Goal: Information Seeking & Learning: Understand process/instructions

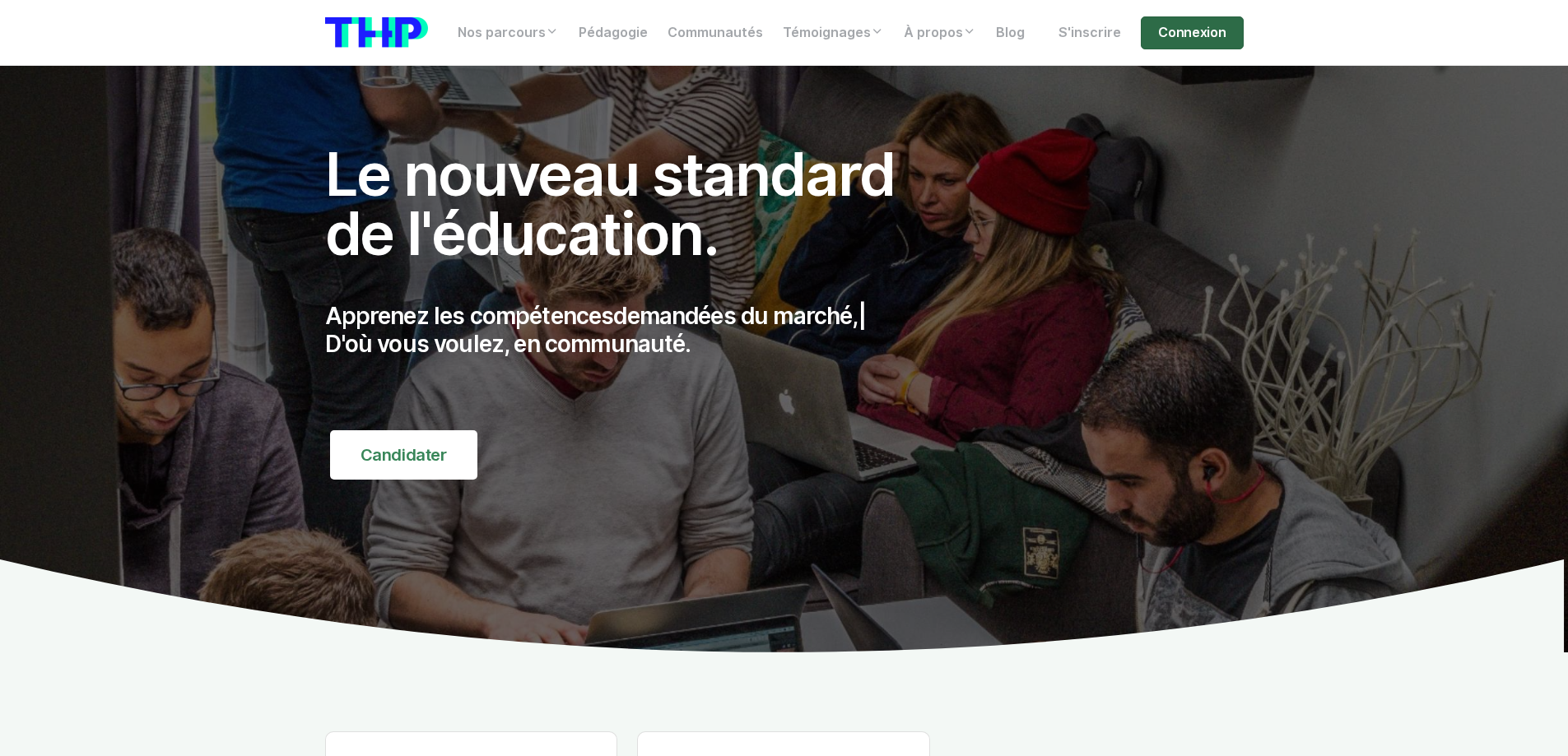
click at [1208, 33] on link "Connexion" at bounding box center [1192, 33] width 102 height 33
click at [1198, 34] on link "Connexion" at bounding box center [1192, 33] width 102 height 33
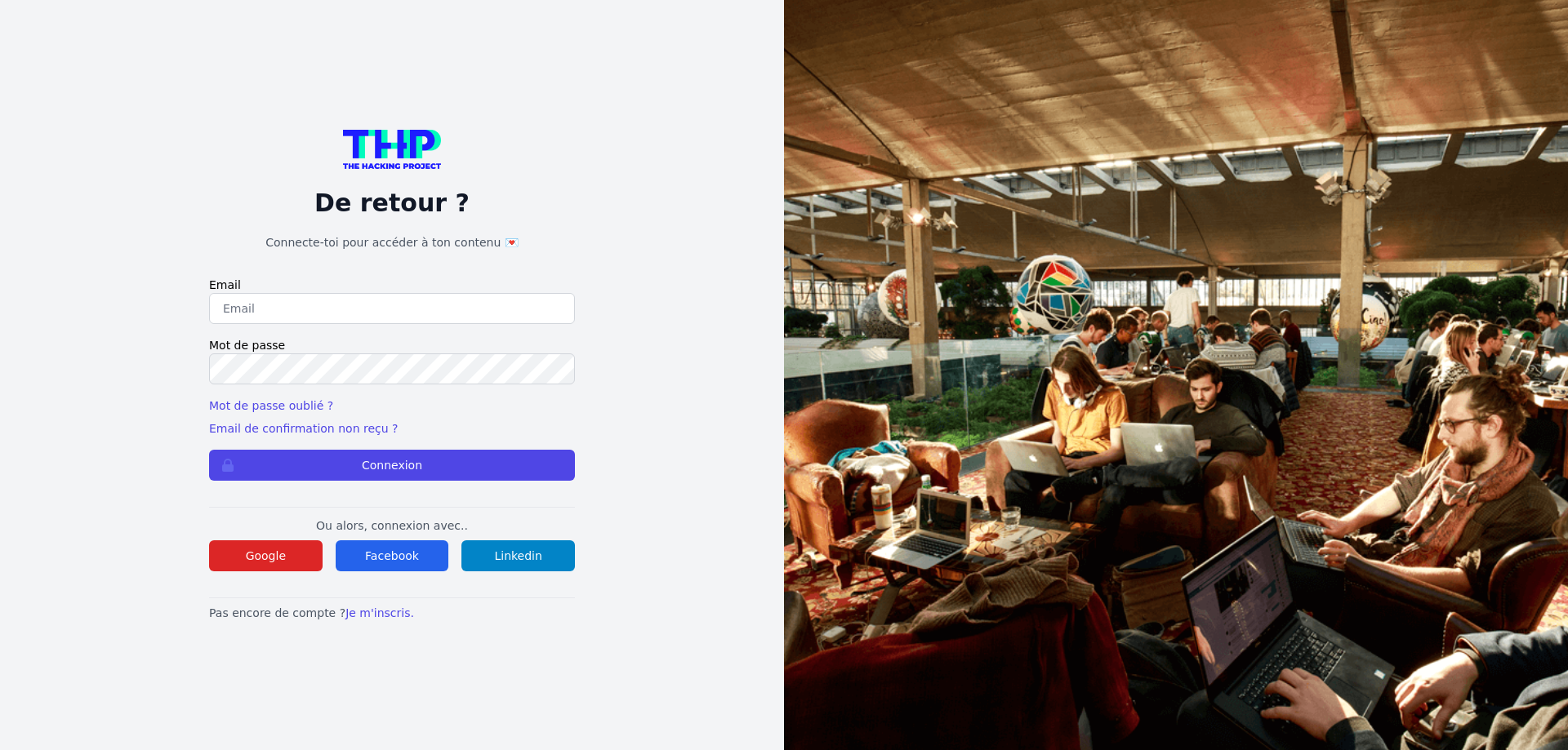
click at [275, 317] on input "email" at bounding box center [392, 309] width 366 height 31
type input "muller.lilian@hotmail.fr"
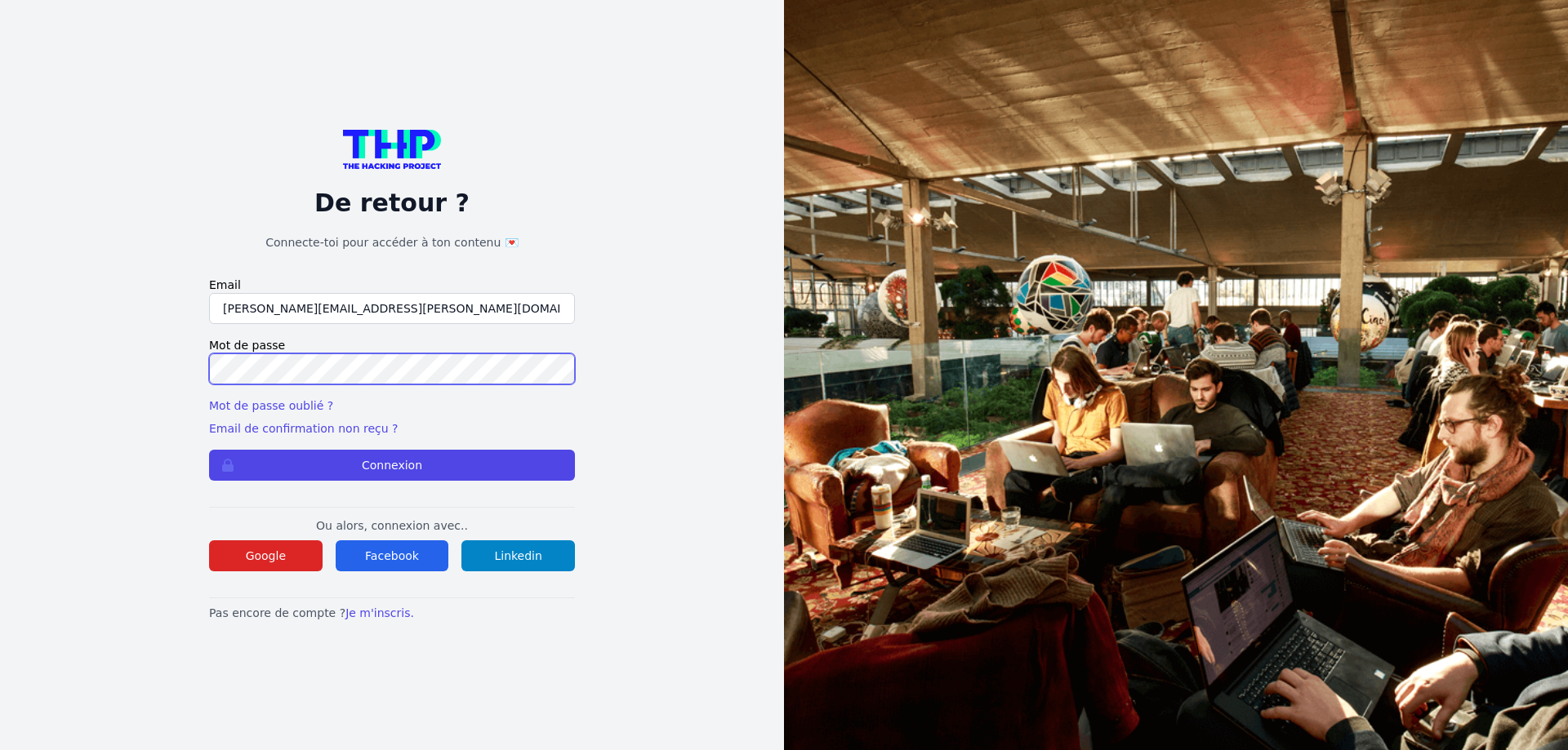
click at [209, 450] on button "Connexion" at bounding box center [392, 465] width 366 height 31
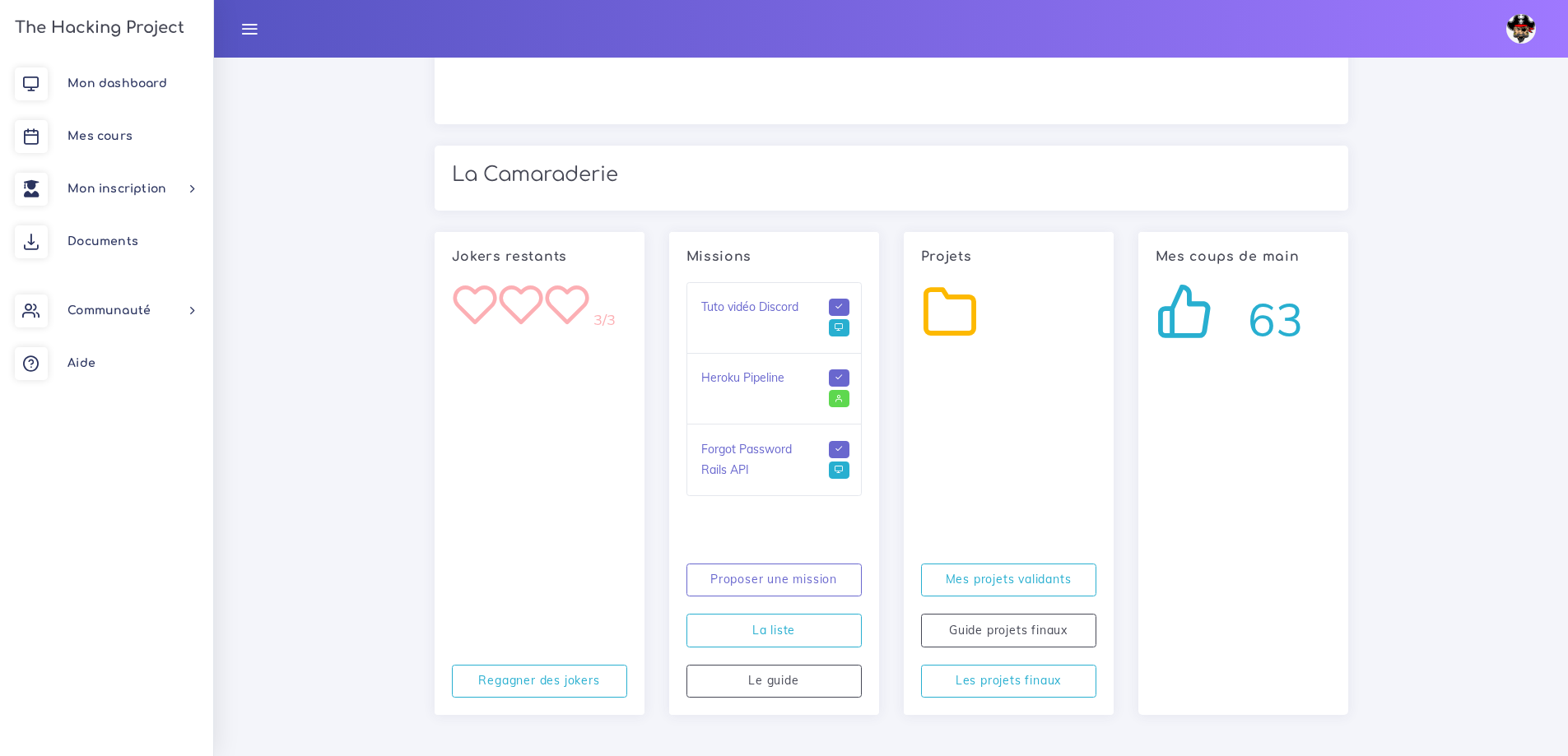
scroll to position [1324, 0]
drag, startPoint x: 1304, startPoint y: 318, endPoint x: 1253, endPoint y: 320, distance: 51.0
click at [1253, 320] on div "63" at bounding box center [1243, 316] width 175 height 71
click at [1225, 345] on div "63" at bounding box center [1243, 316] width 175 height 71
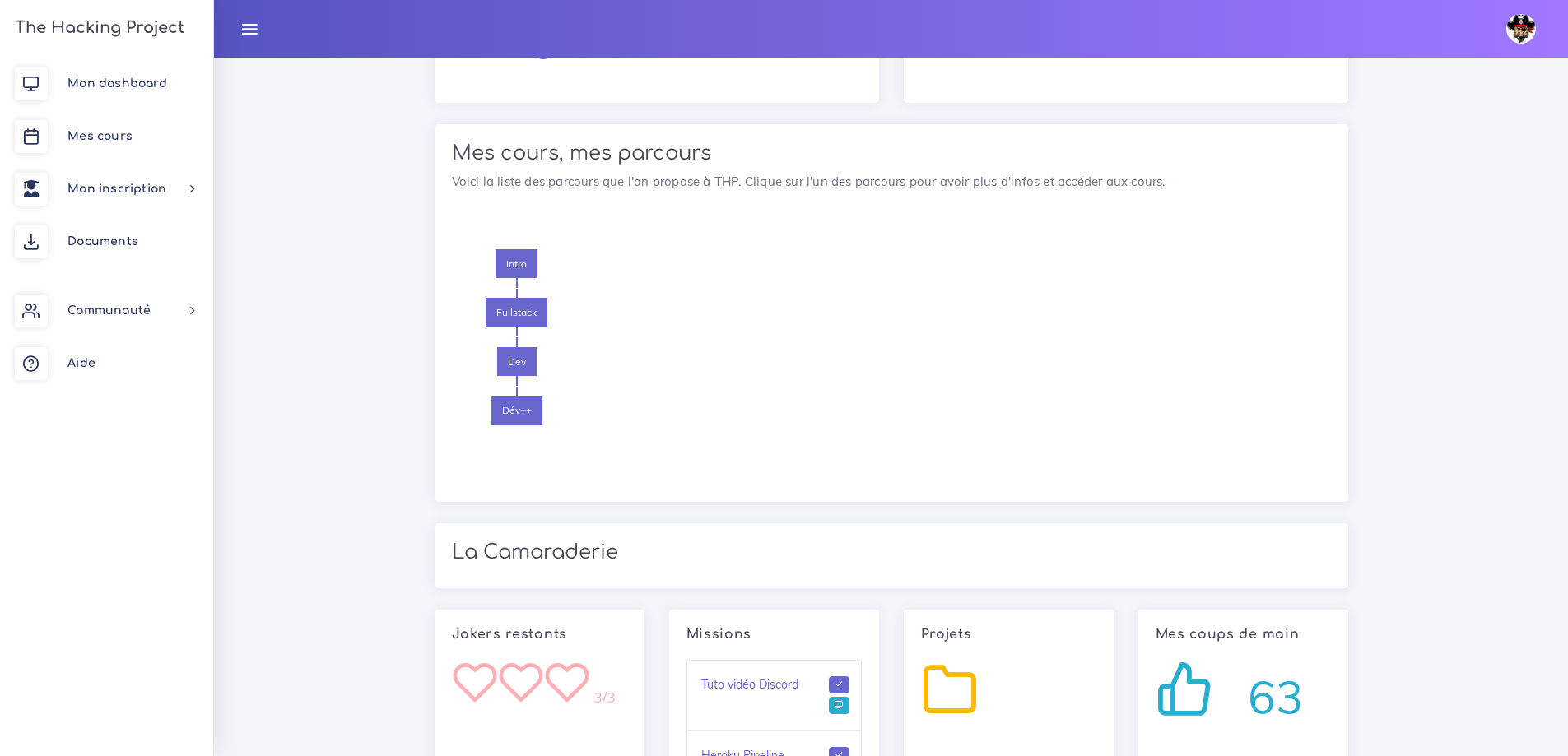
scroll to position [1069, 0]
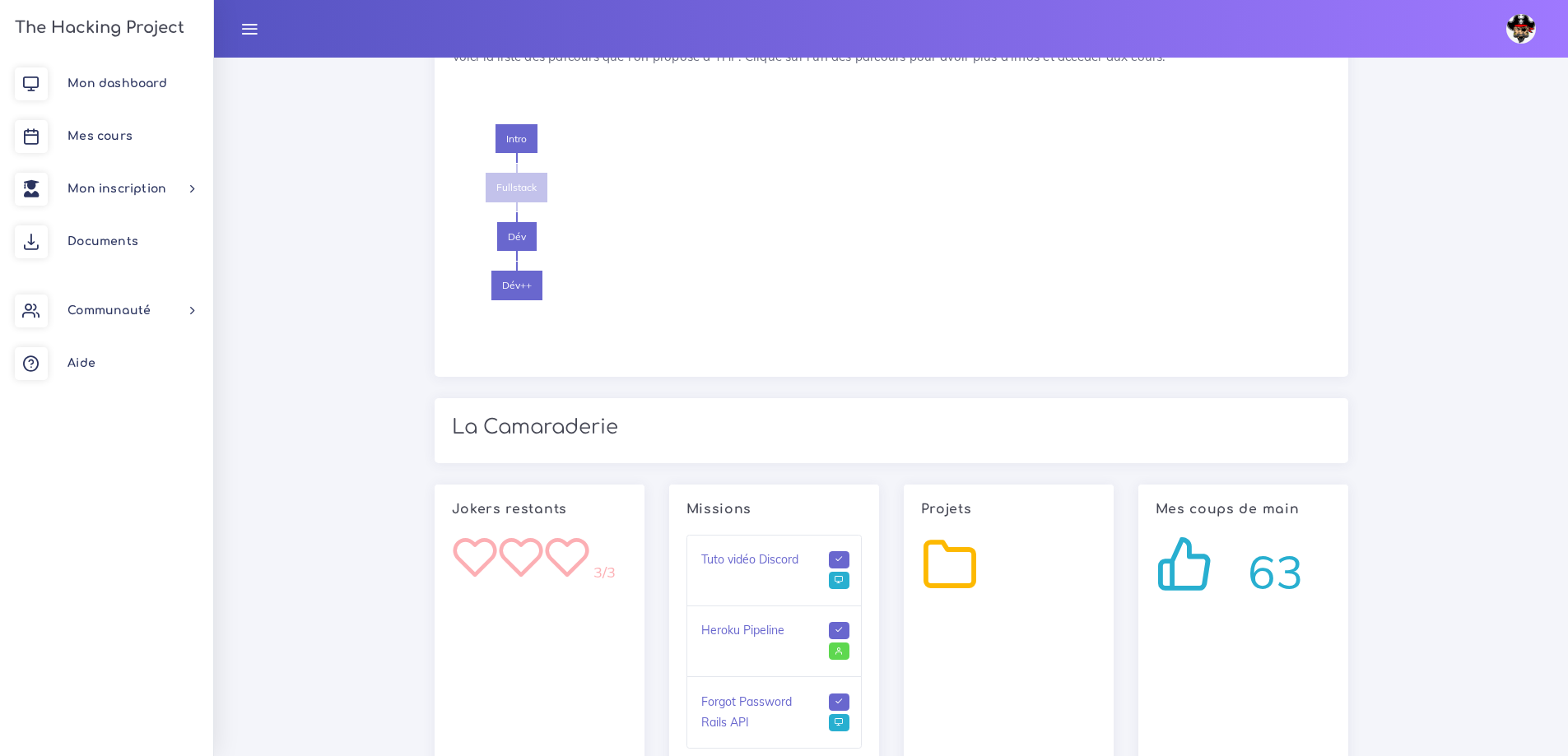
click at [515, 192] on span "Fullstack" at bounding box center [516, 187] width 62 height 30
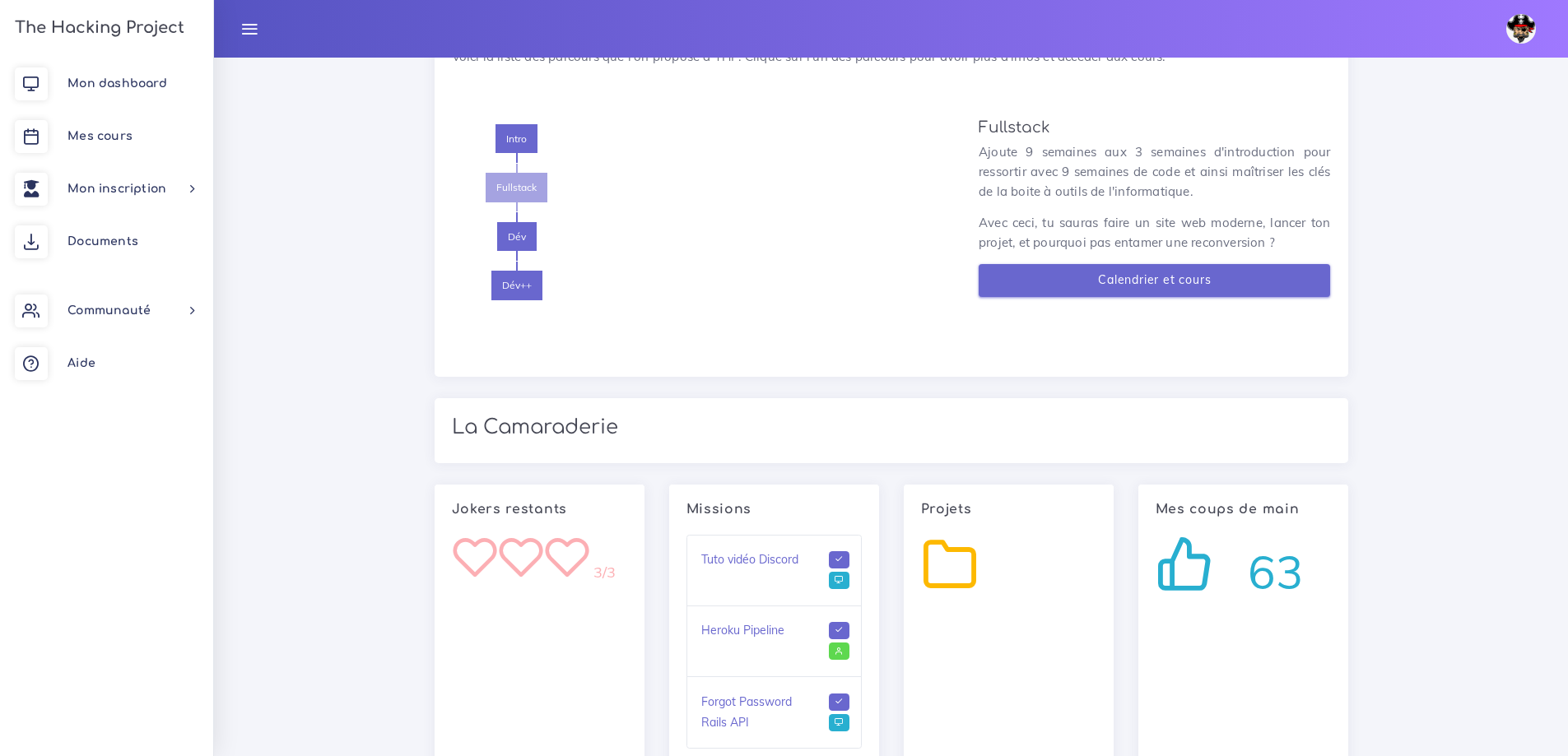
click at [1209, 281] on link "Calendrier et cours" at bounding box center [1154, 281] width 352 height 34
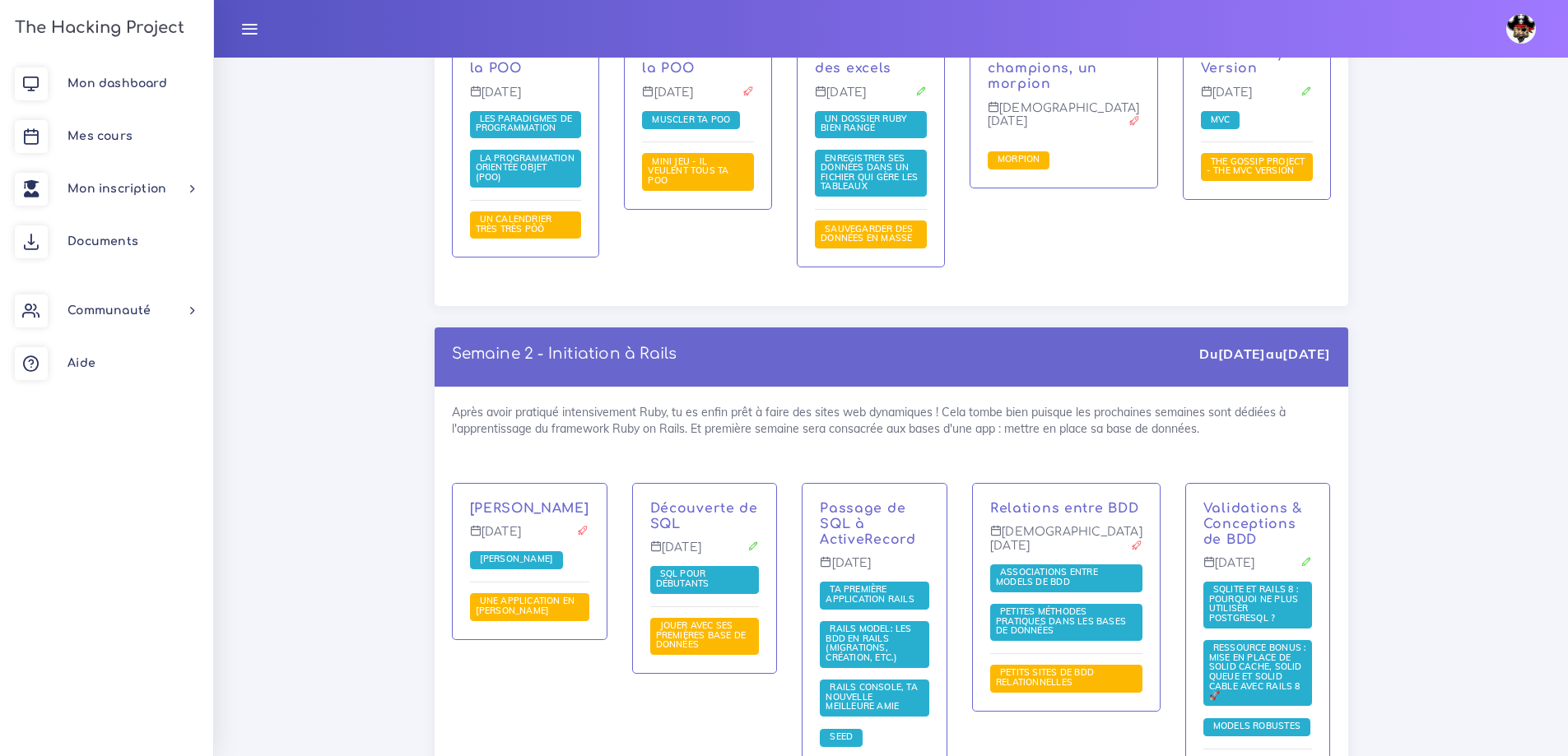
scroll to position [2715, 0]
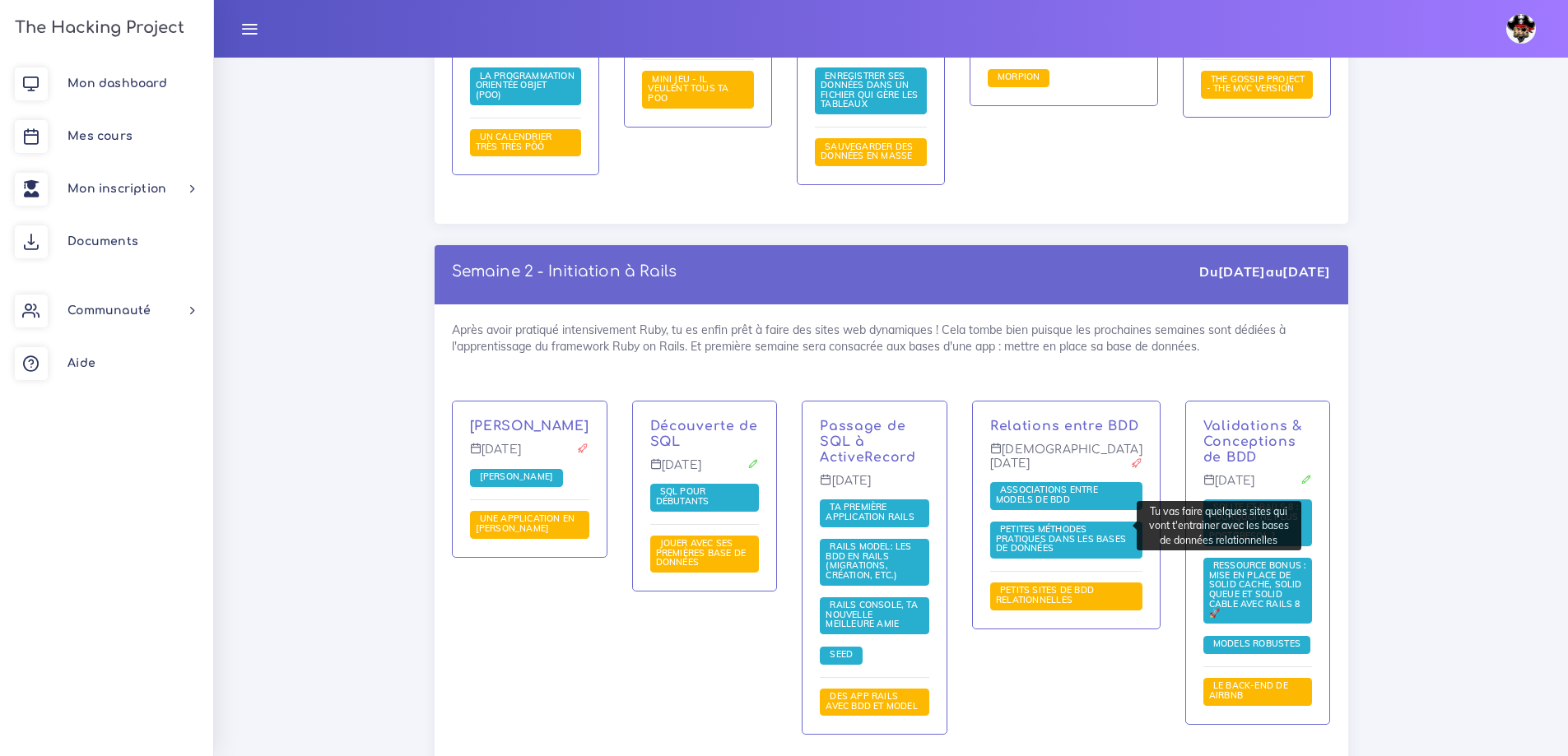
click at [1069, 584] on span "Petits sites de BDD relationnelles" at bounding box center [1044, 595] width 98 height 22
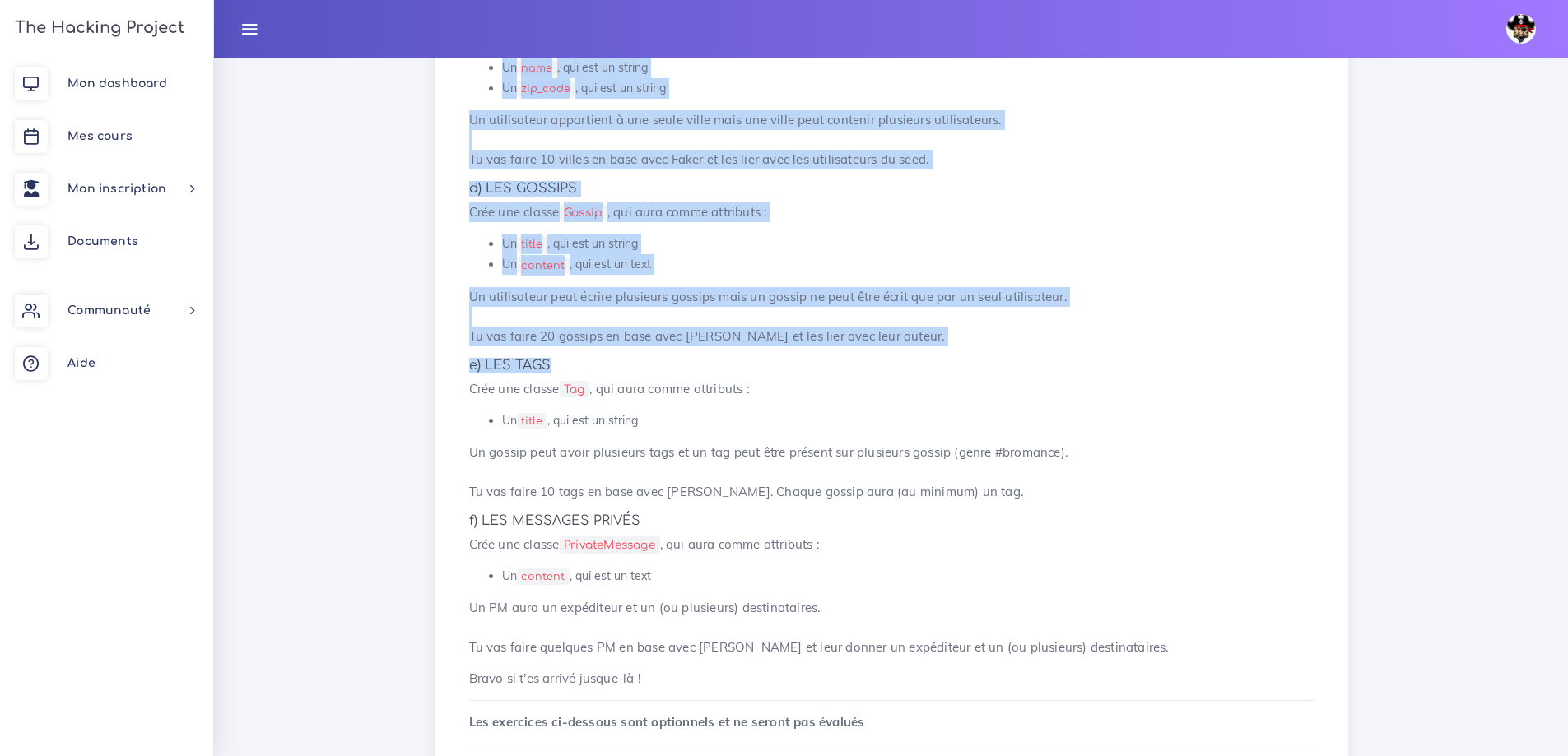
scroll to position [2634, 0]
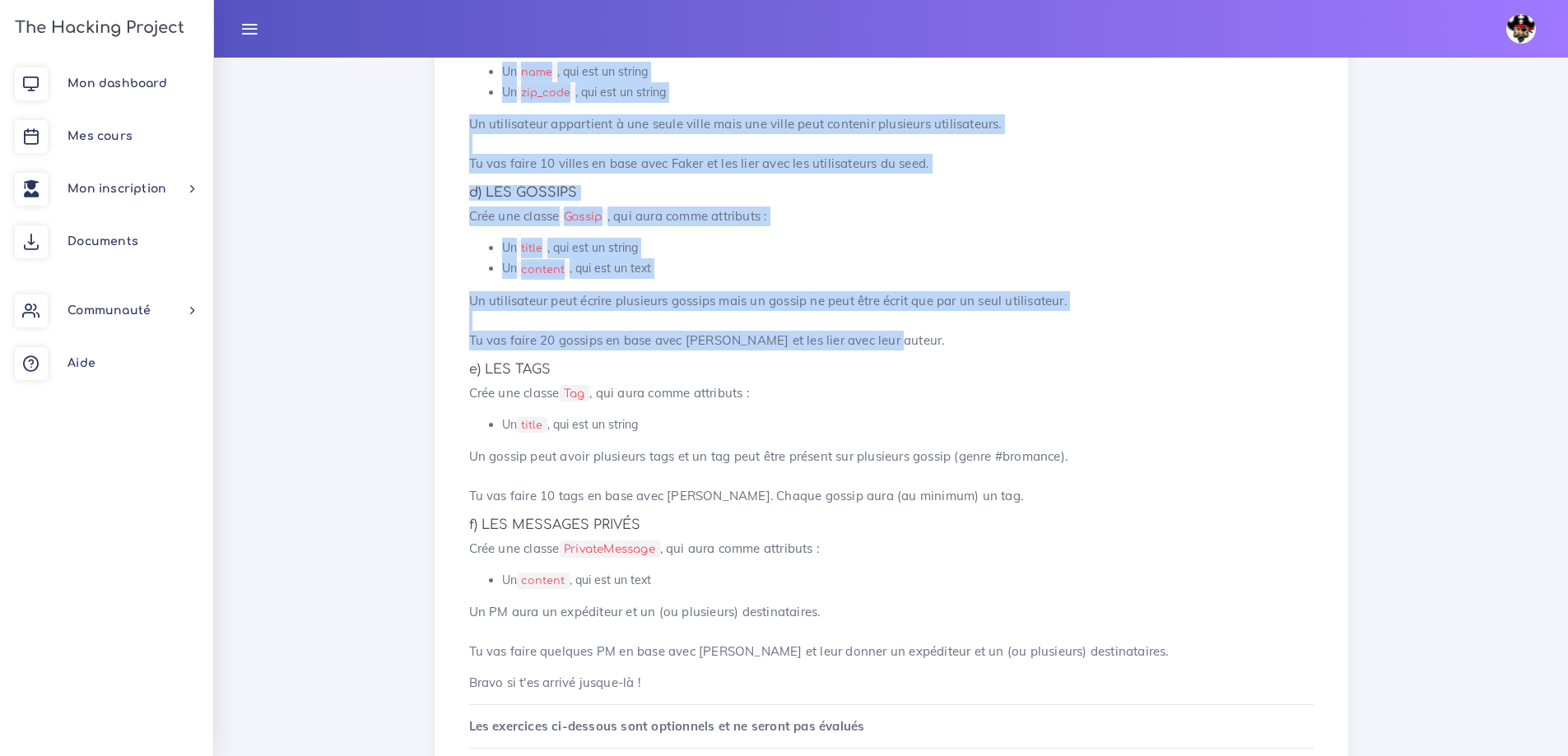
drag, startPoint x: 469, startPoint y: 103, endPoint x: 885, endPoint y: 336, distance: 476.8
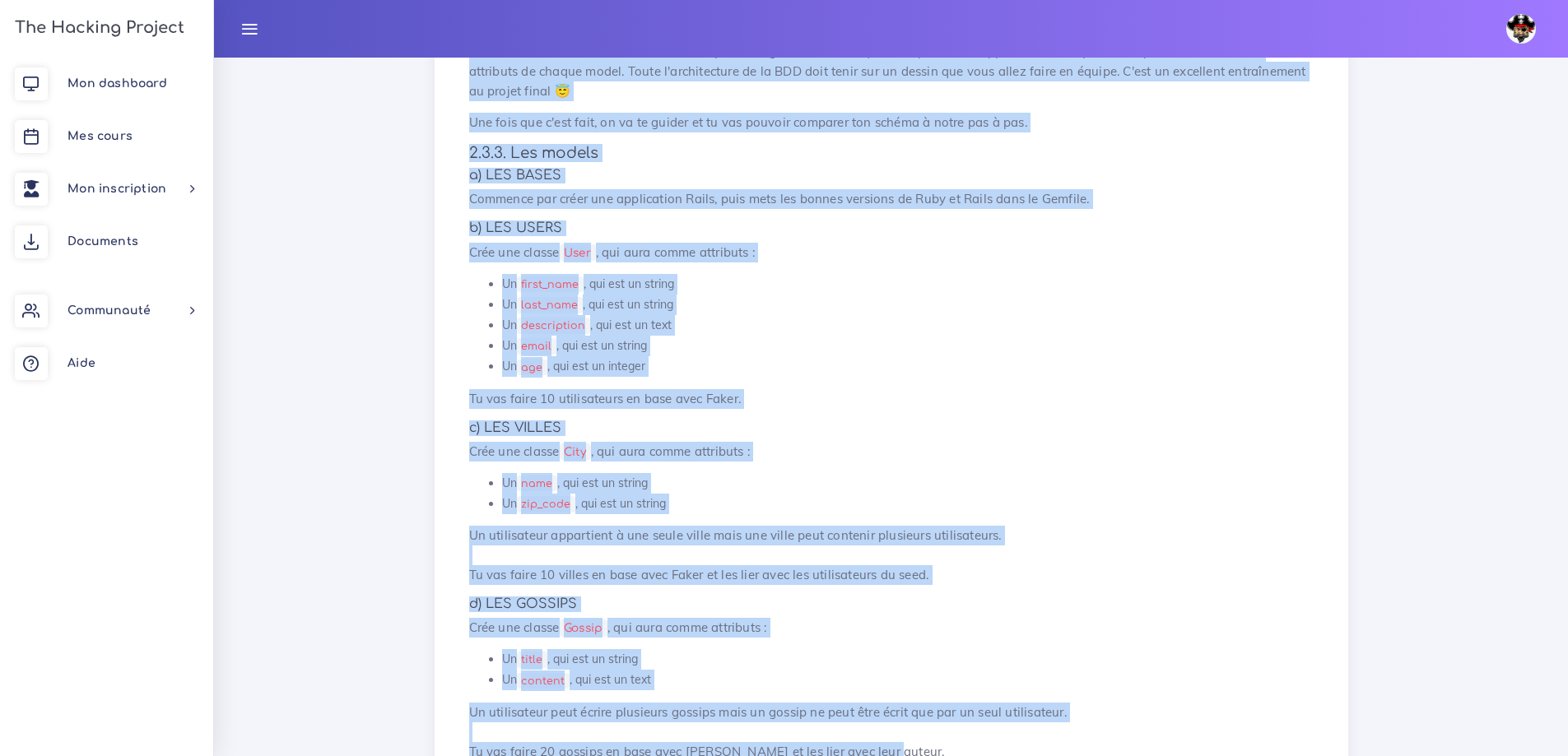
copy div "6.2. Lor Ipsumd Sitamet 5.7.6 Co adipi Elits, do ei tempo inc utlab et dolor ma…"
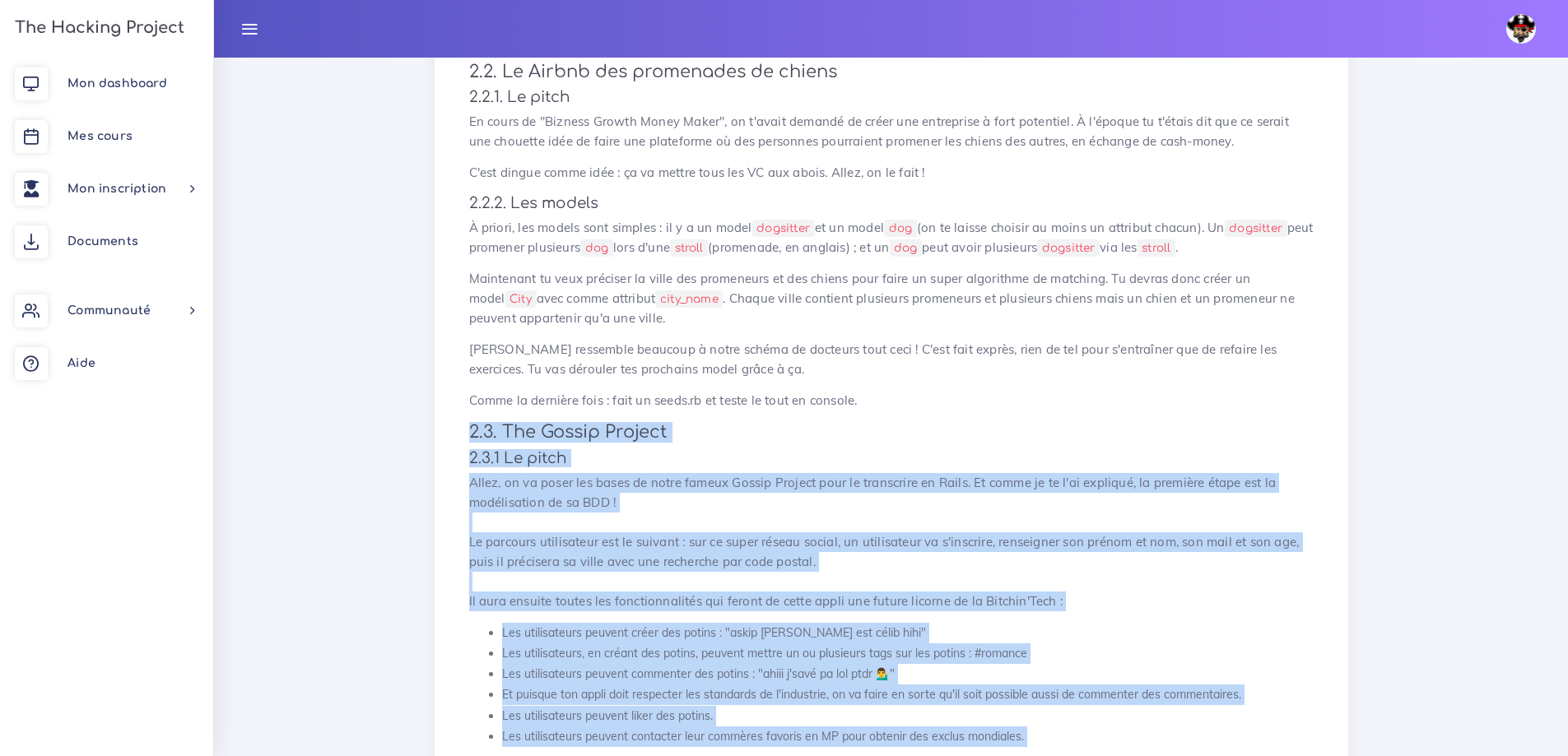
scroll to position [1646, 0]
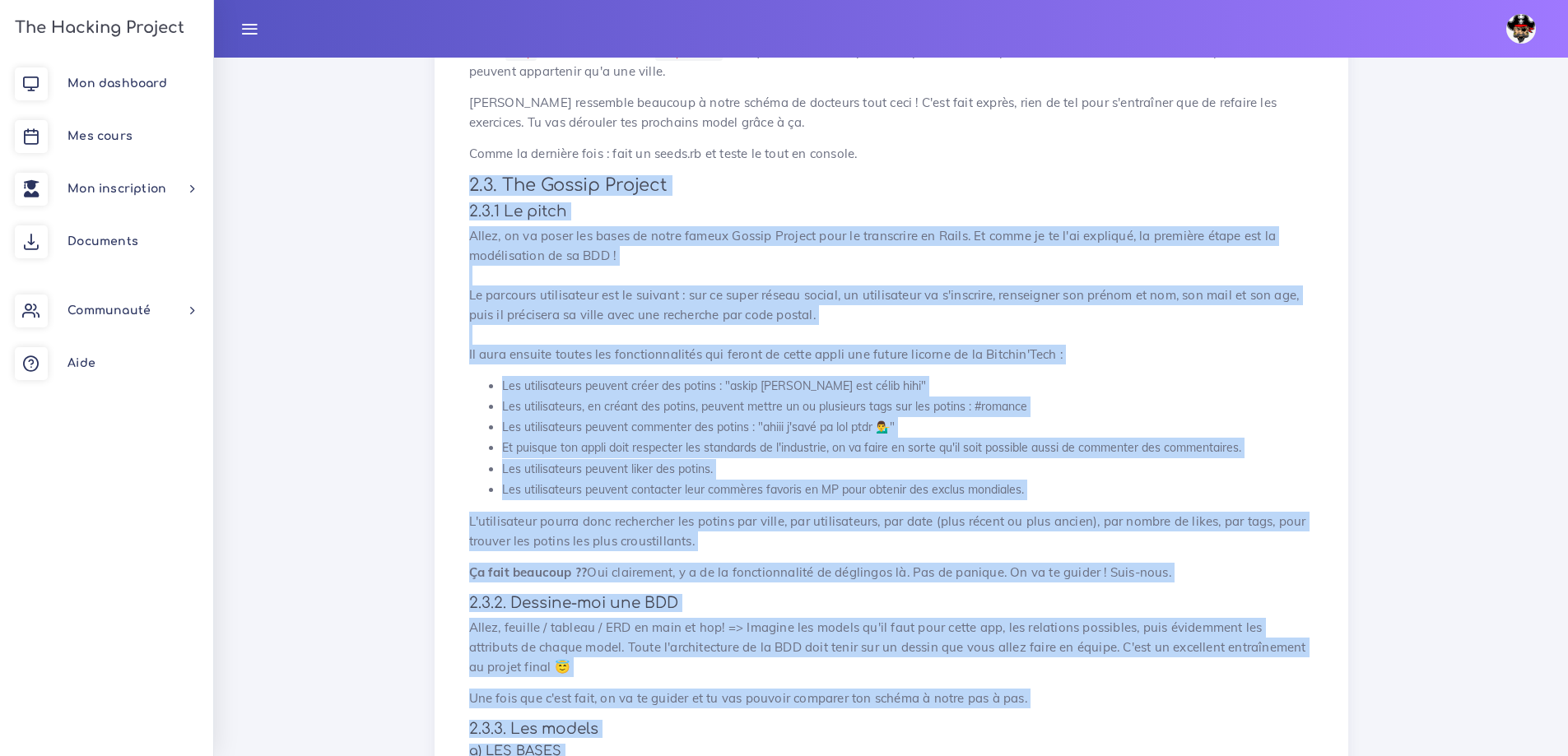
click at [872, 248] on p "Allez, on va poser les bases de notre fameux Gossip Project pour le transcrire …" at bounding box center [891, 296] width 845 height 138
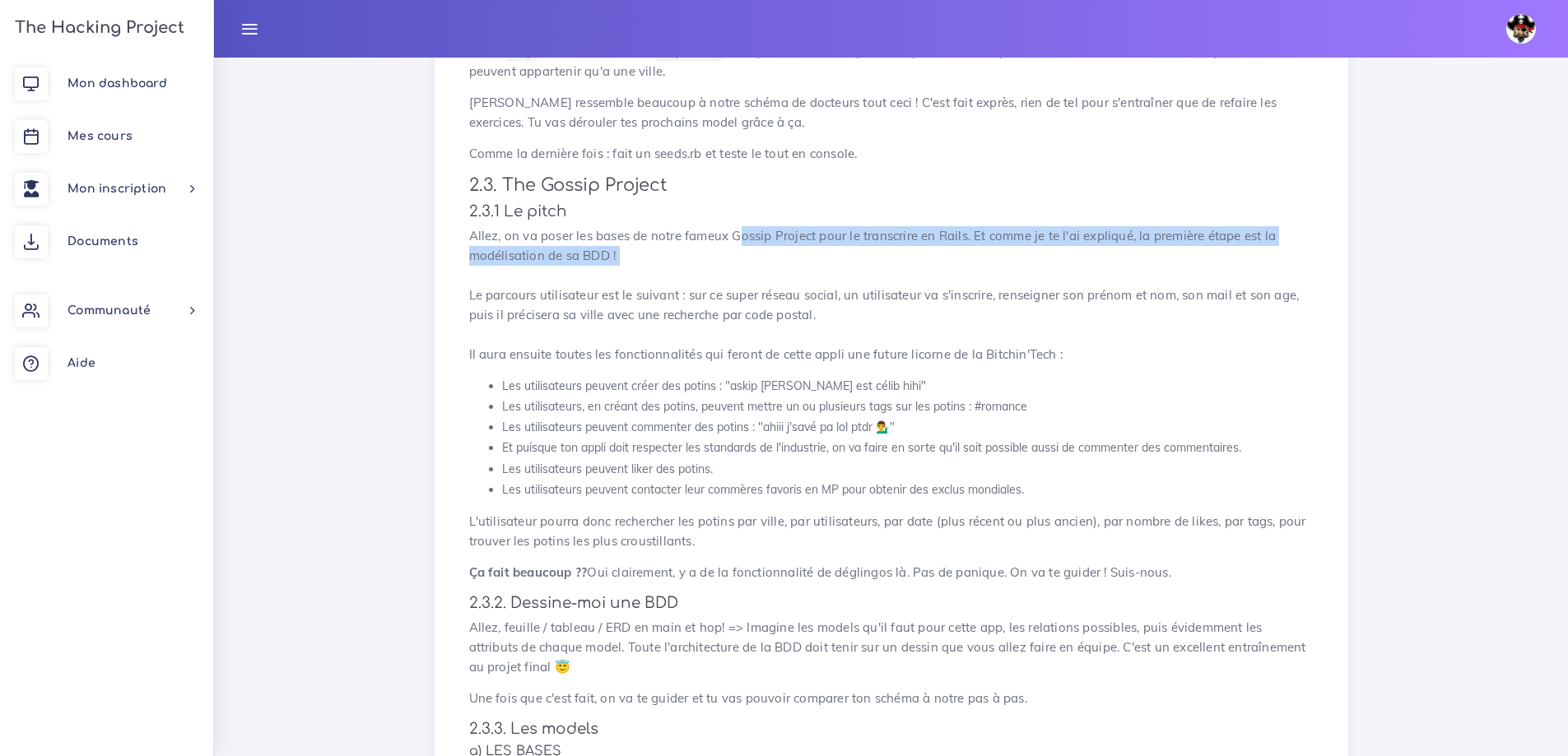
drag, startPoint x: 745, startPoint y: 233, endPoint x: 597, endPoint y: 277, distance: 154.4
click at [597, 277] on p "Allez, on va poser les bases de notre fameux Gossip Project pour le transcrire …" at bounding box center [891, 296] width 845 height 138
click at [595, 277] on p "Allez, on va poser les bases de notre fameux Gossip Project pour le transcrire …" at bounding box center [891, 296] width 845 height 138
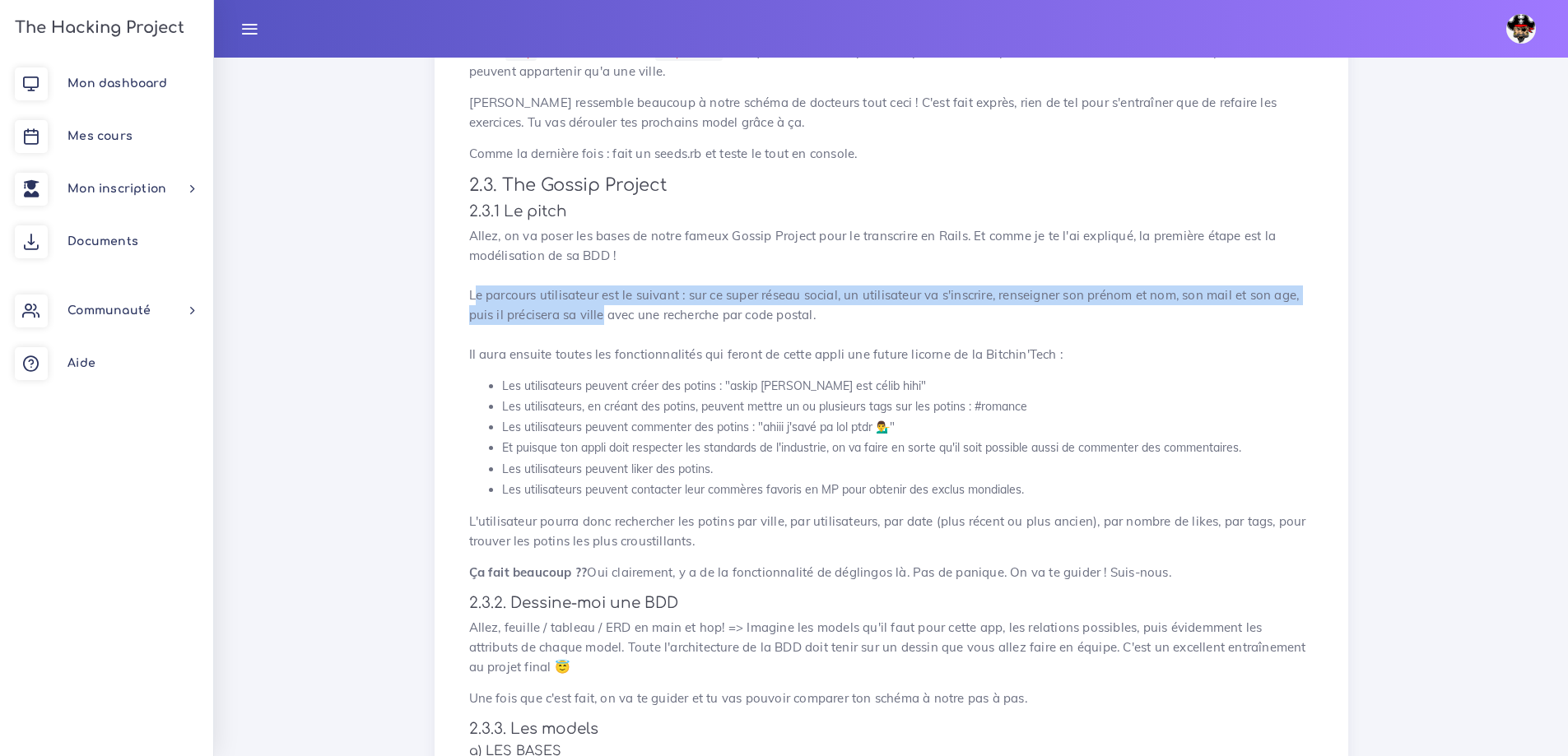
drag, startPoint x: 466, startPoint y: 302, endPoint x: 596, endPoint y: 314, distance: 130.6
click at [596, 314] on div "Petits sites de BDD relationnelles Tu vas faire quelques sites qui vont t'entra…" at bounding box center [891, 405] width 879 height 3722
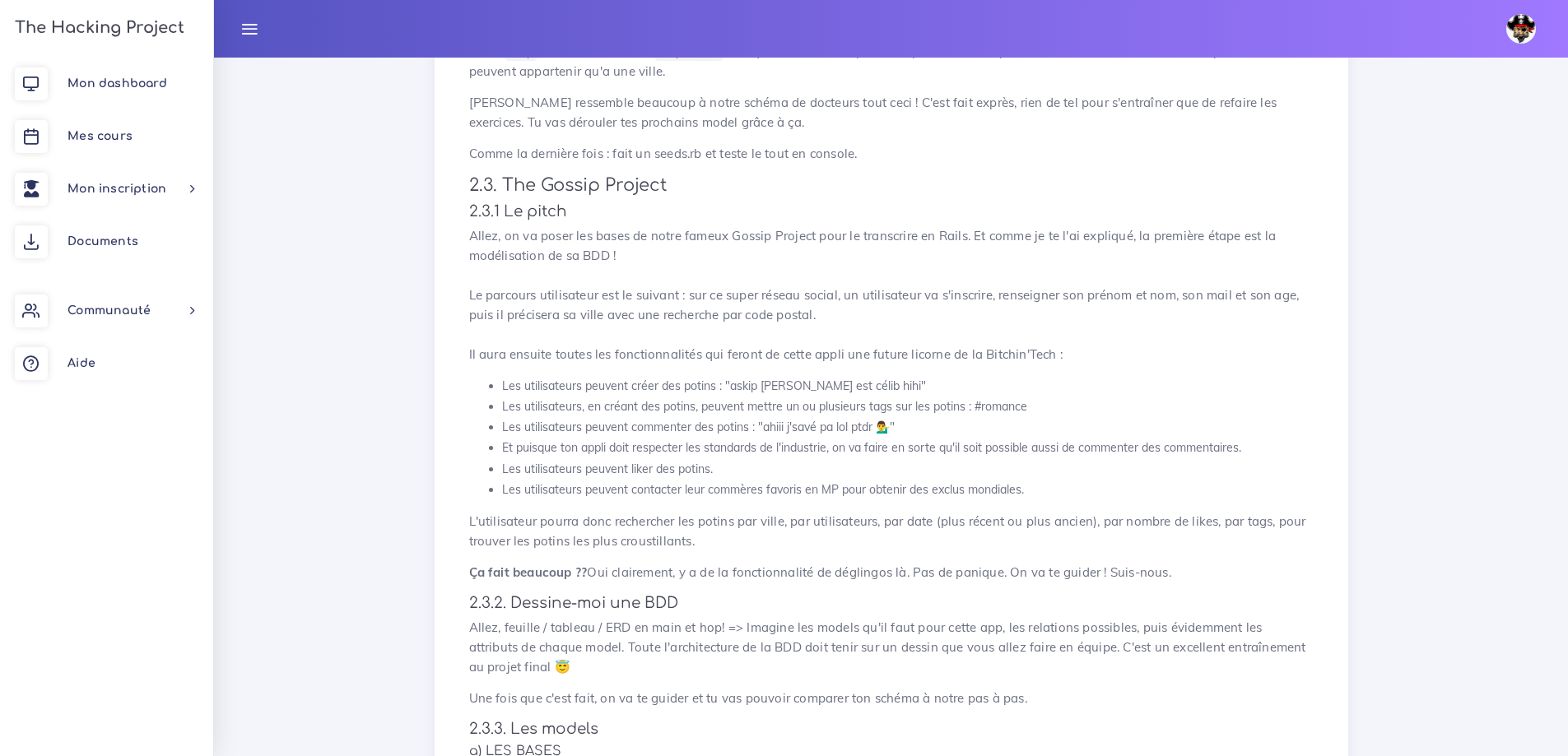
click at [616, 320] on p "Allez, on va poser les bases de notre fameux Gossip Project pour le transcrire …" at bounding box center [891, 296] width 845 height 138
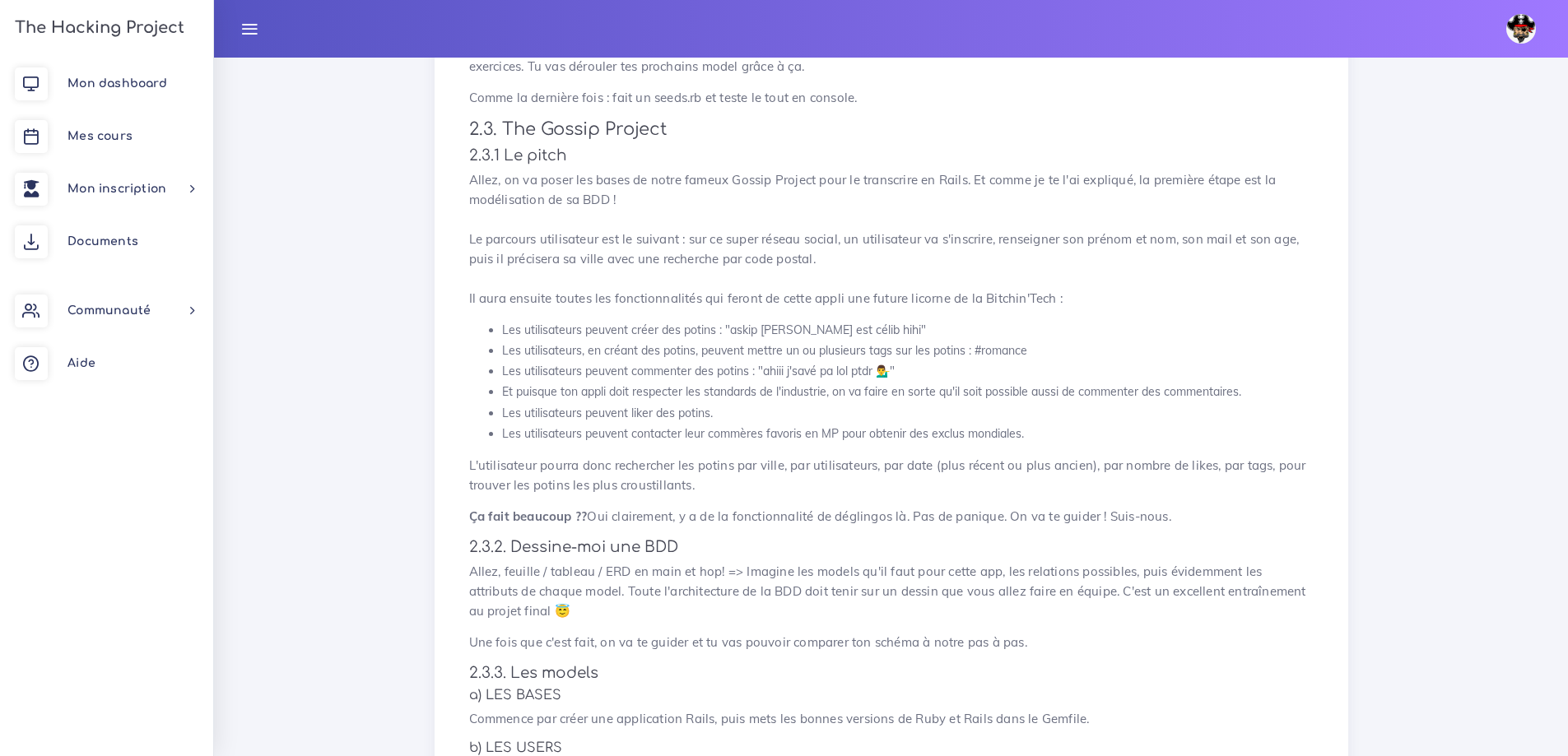
scroll to position [1728, 0]
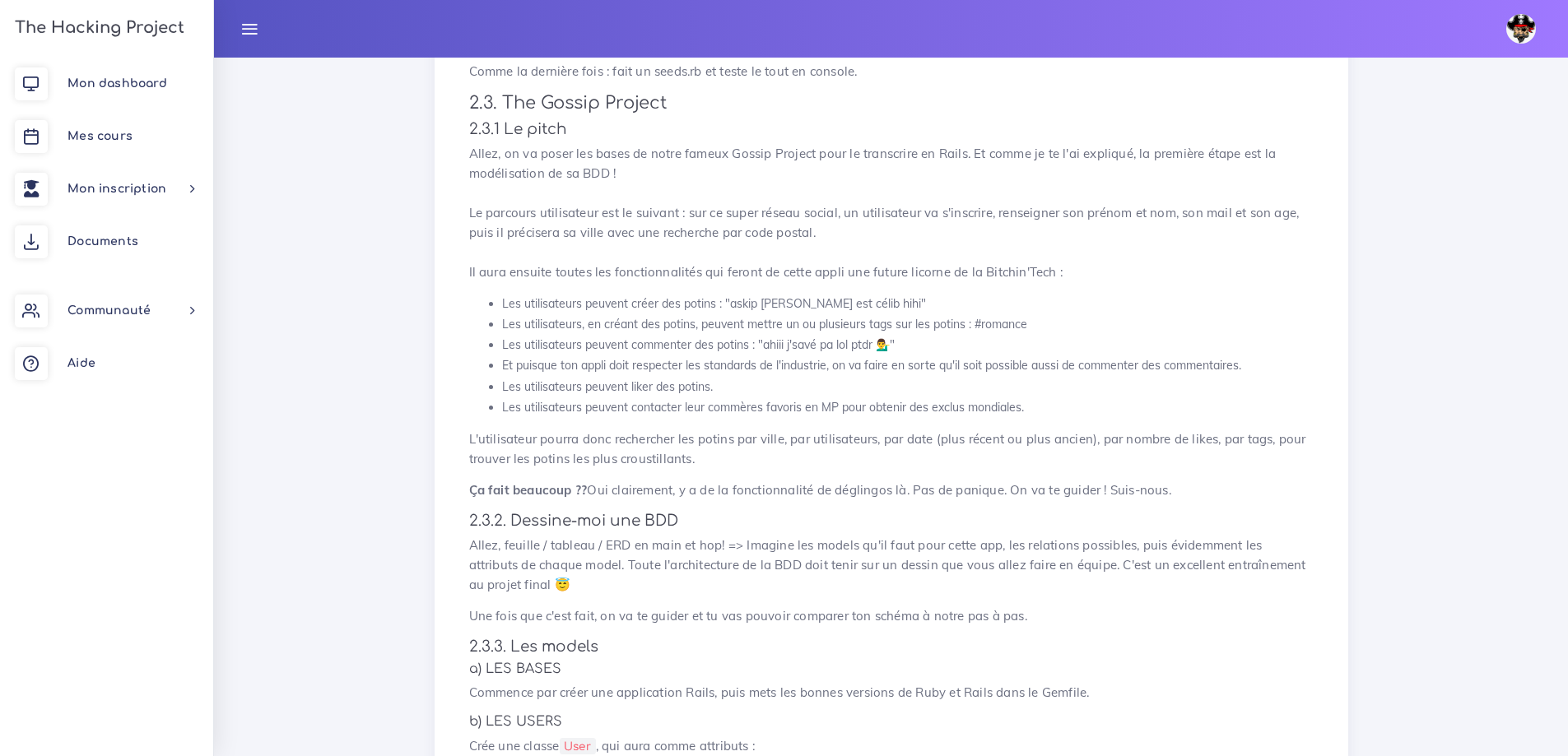
drag, startPoint x: 460, startPoint y: 277, endPoint x: 922, endPoint y: 306, distance: 462.9
click at [1099, 281] on div "Petits sites de BDD relationnelles Tu vas faire quelques sites qui vont t'entra…" at bounding box center [891, 323] width 879 height 3722
drag, startPoint x: 501, startPoint y: 344, endPoint x: 892, endPoint y: 338, distance: 391.0
click at [912, 337] on ul "Les utilisateurs peuvent créer des potins : "askip john est célib hihi" Les uti…" at bounding box center [891, 356] width 845 height 124
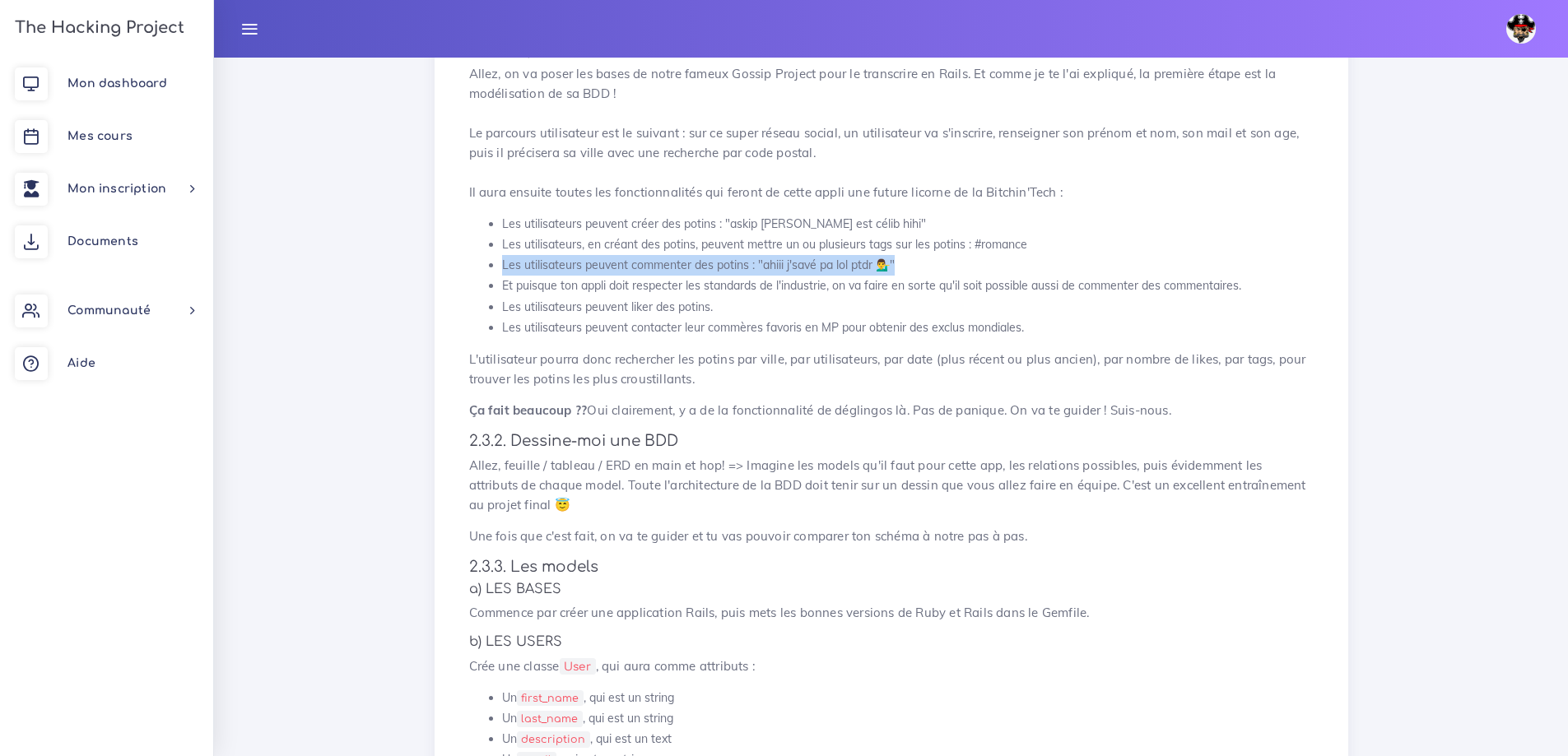
scroll to position [1811, 0]
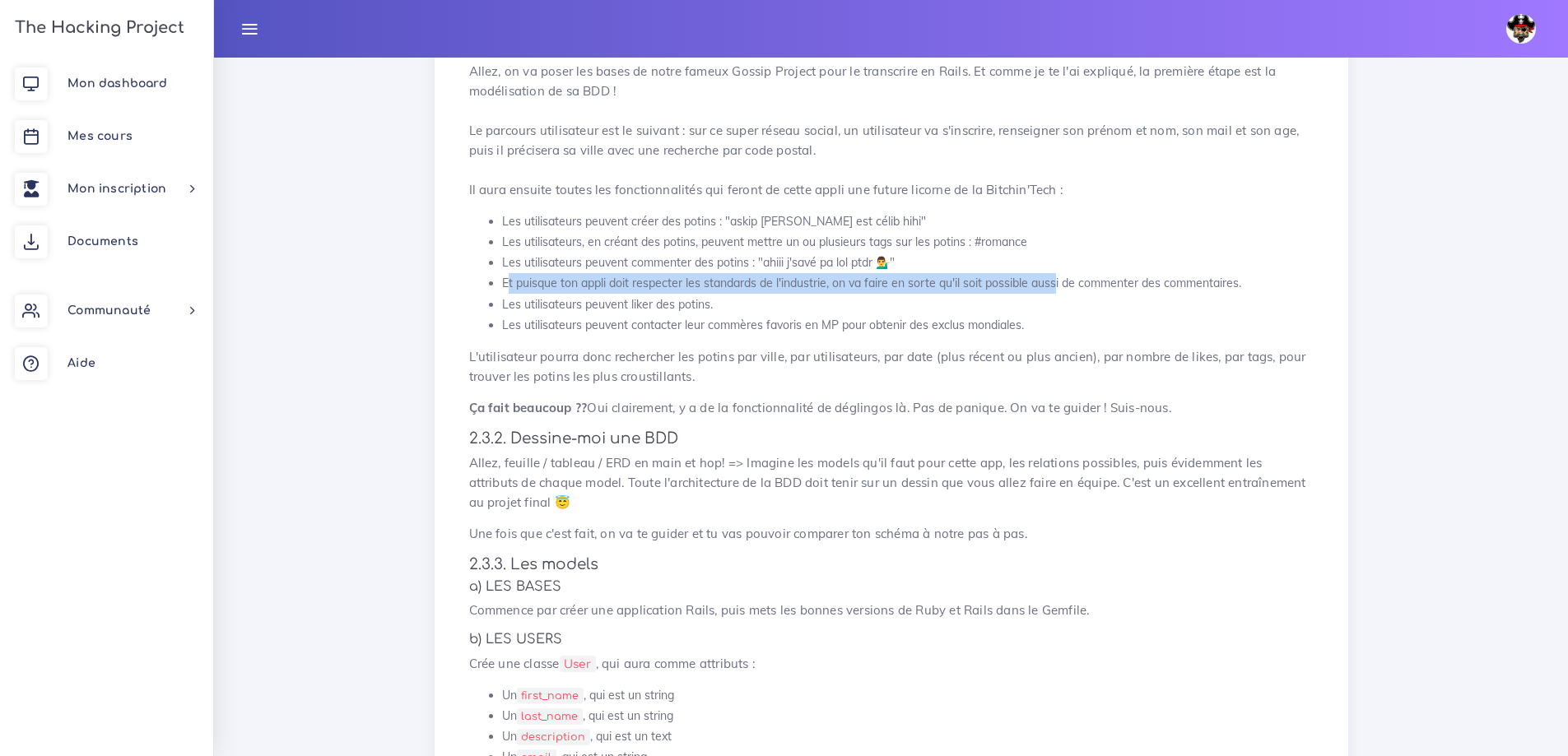
drag, startPoint x: 507, startPoint y: 287, endPoint x: 1055, endPoint y: 292, distance: 548.0
click at [1055, 292] on li "Et puisque ton appli doit respecter les standards de l'industrie, on va faire e…" at bounding box center [907, 283] width 811 height 21
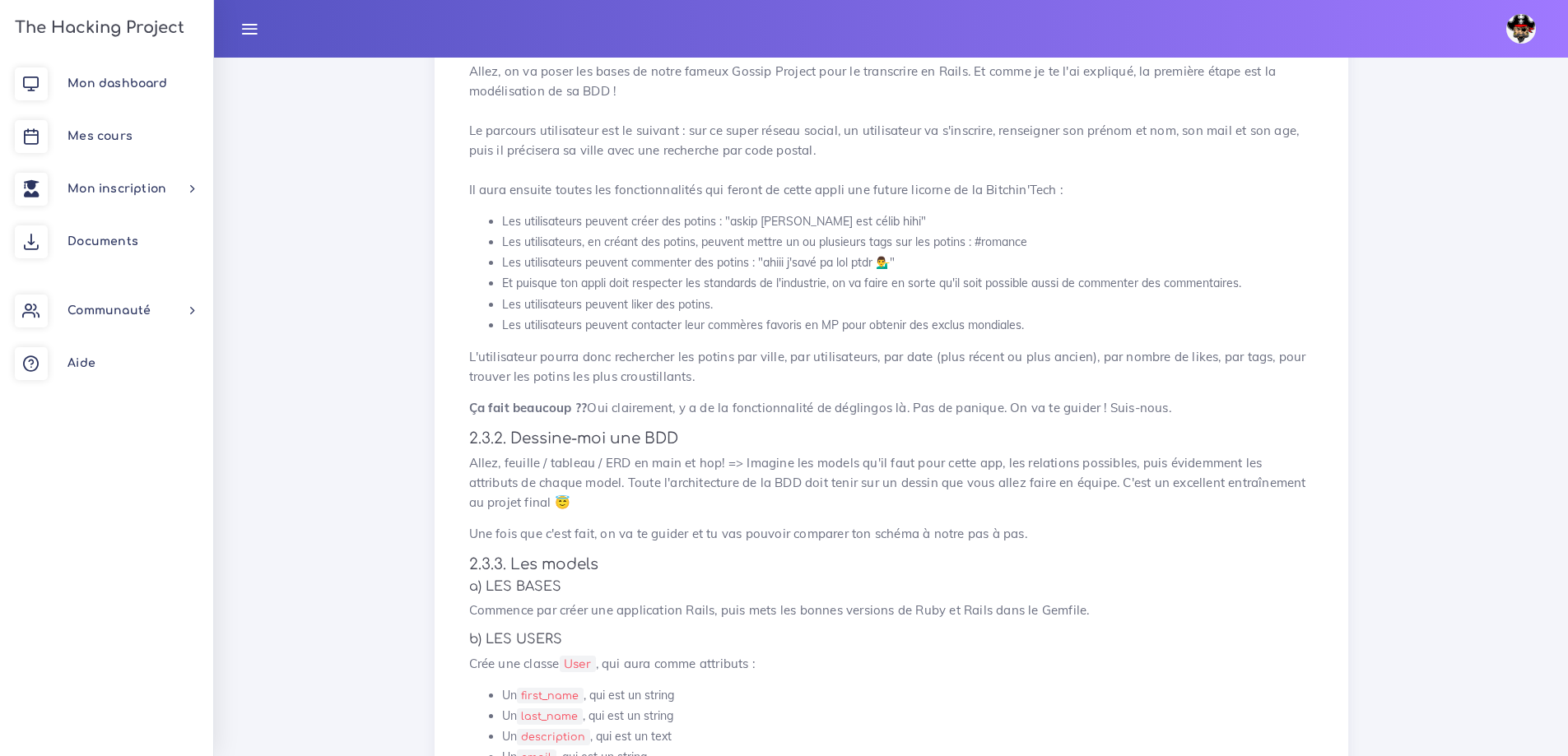
click at [820, 498] on p "Allez, feuille / tableau / ERD en main et hop! => Imagine les models qu'il faut…" at bounding box center [891, 483] width 845 height 59
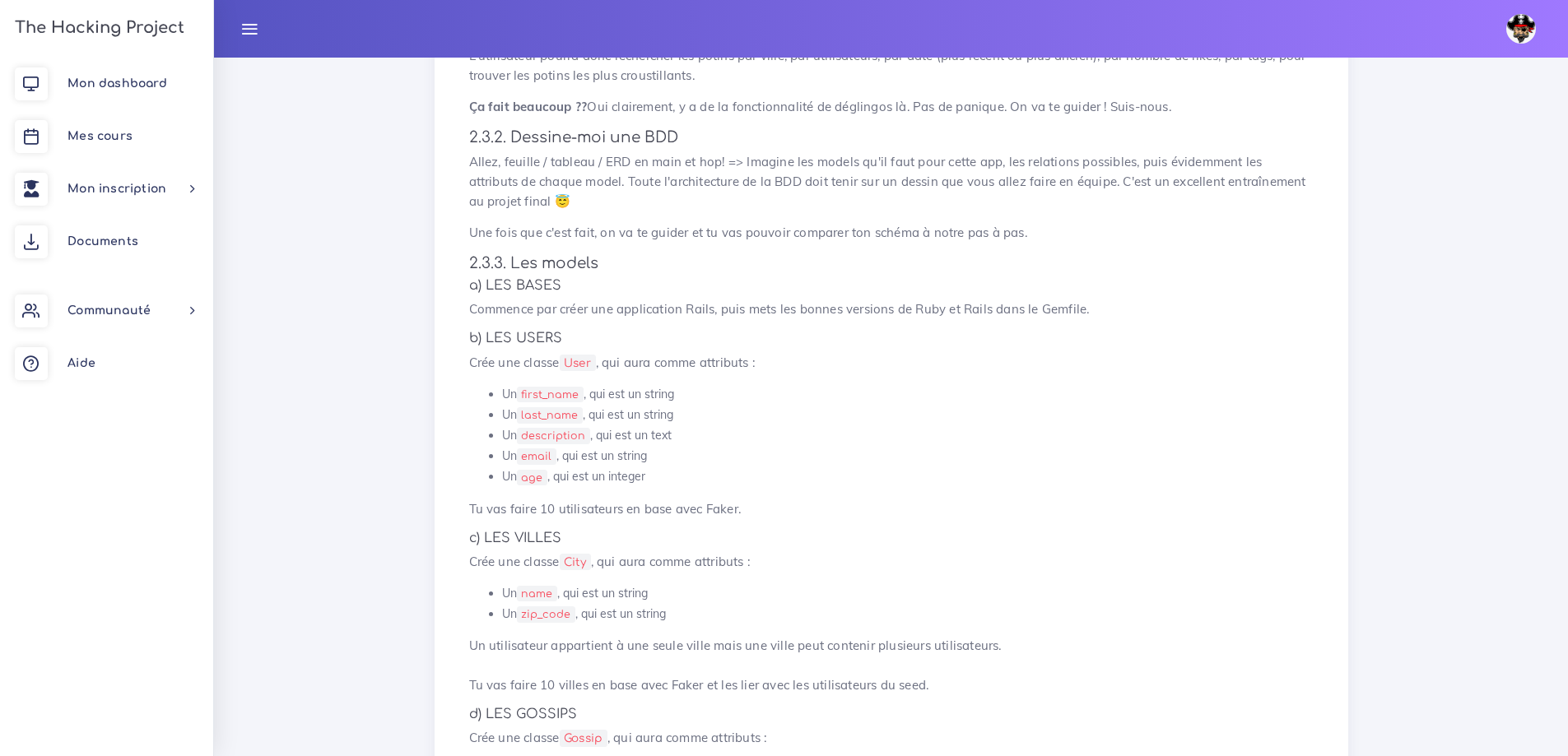
scroll to position [2140, 0]
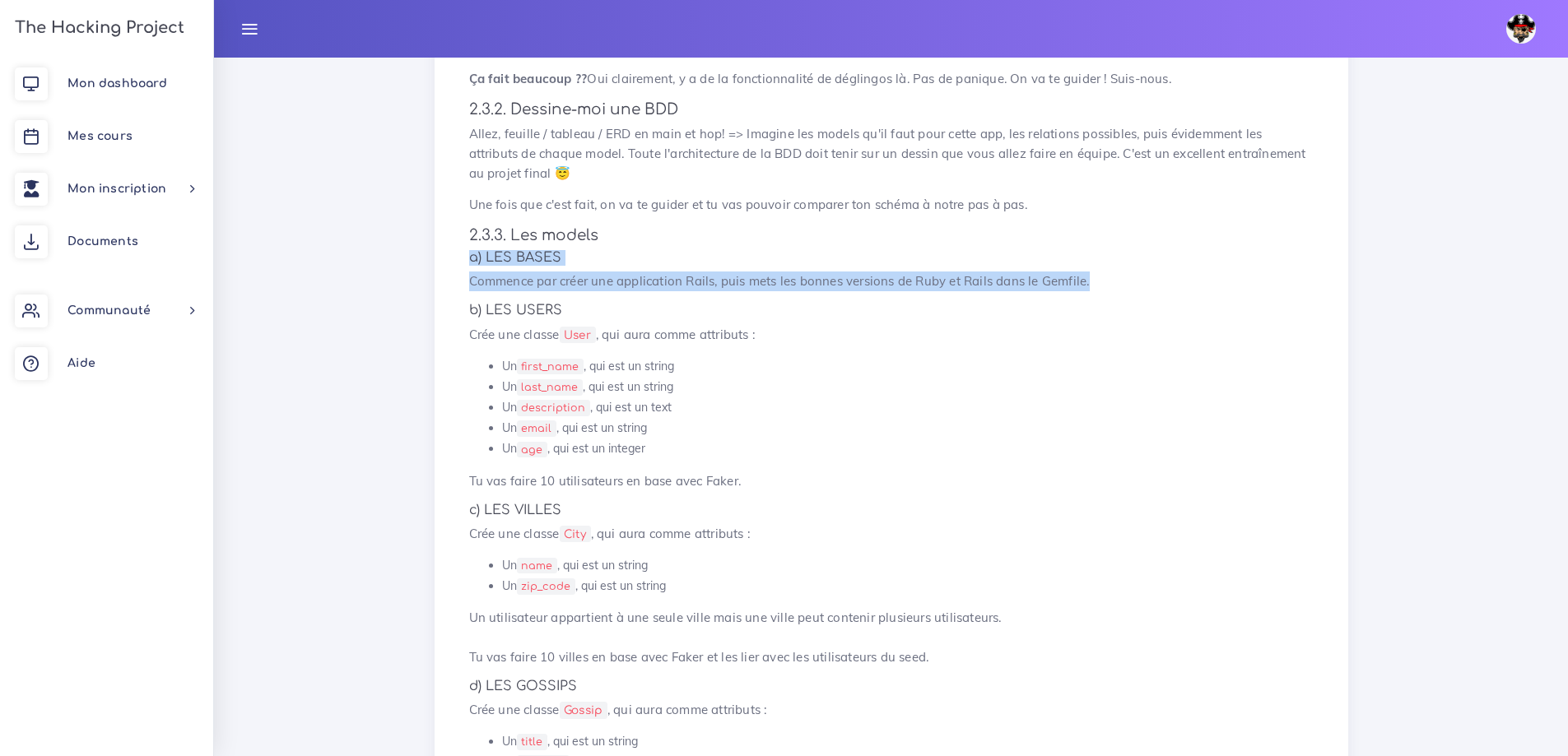
drag, startPoint x: 466, startPoint y: 248, endPoint x: 1100, endPoint y: 289, distance: 635.3
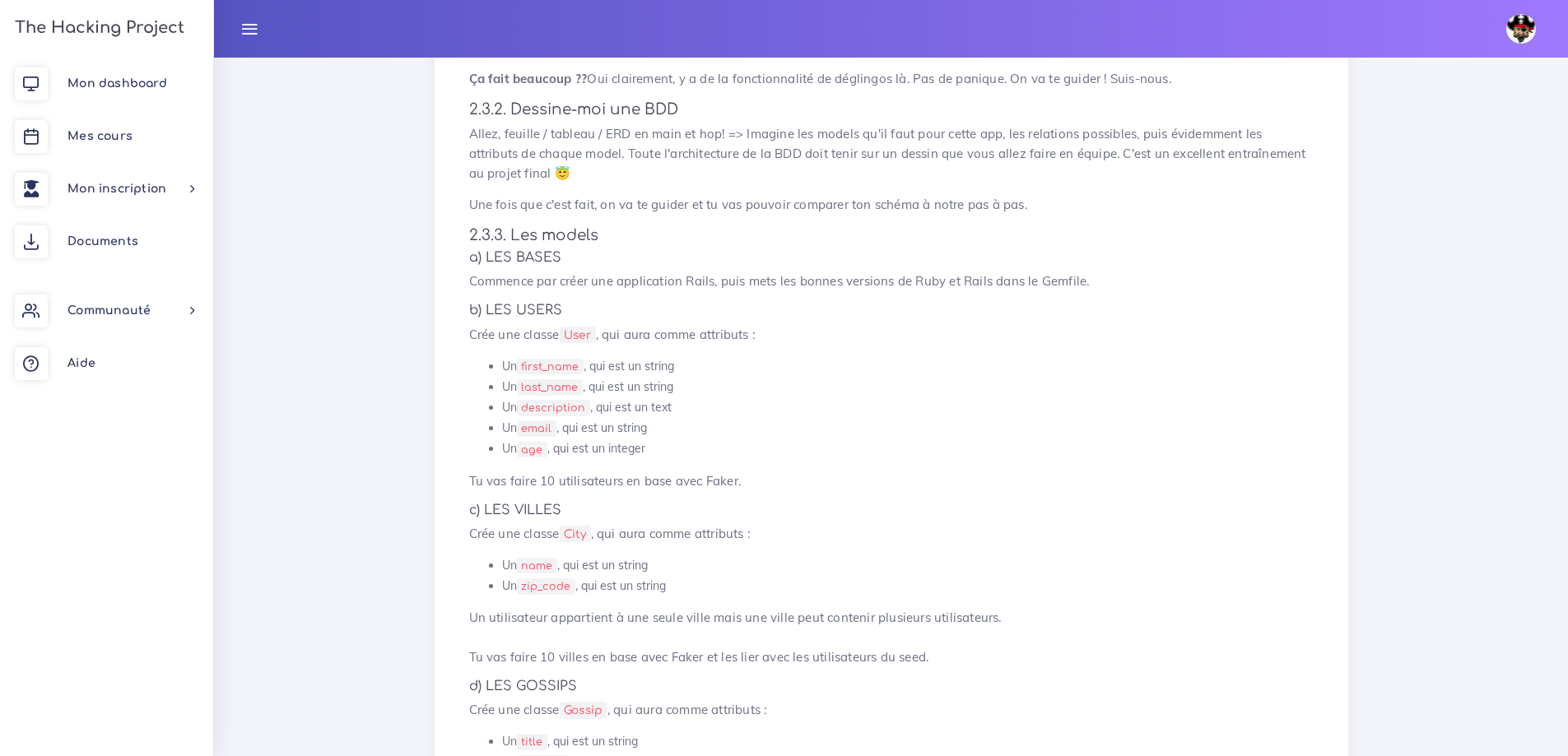
drag, startPoint x: 939, startPoint y: 385, endPoint x: 890, endPoint y: 385, distance: 49.0
click at [939, 385] on li "Un last_name , qui est un string" at bounding box center [907, 386] width 811 height 21
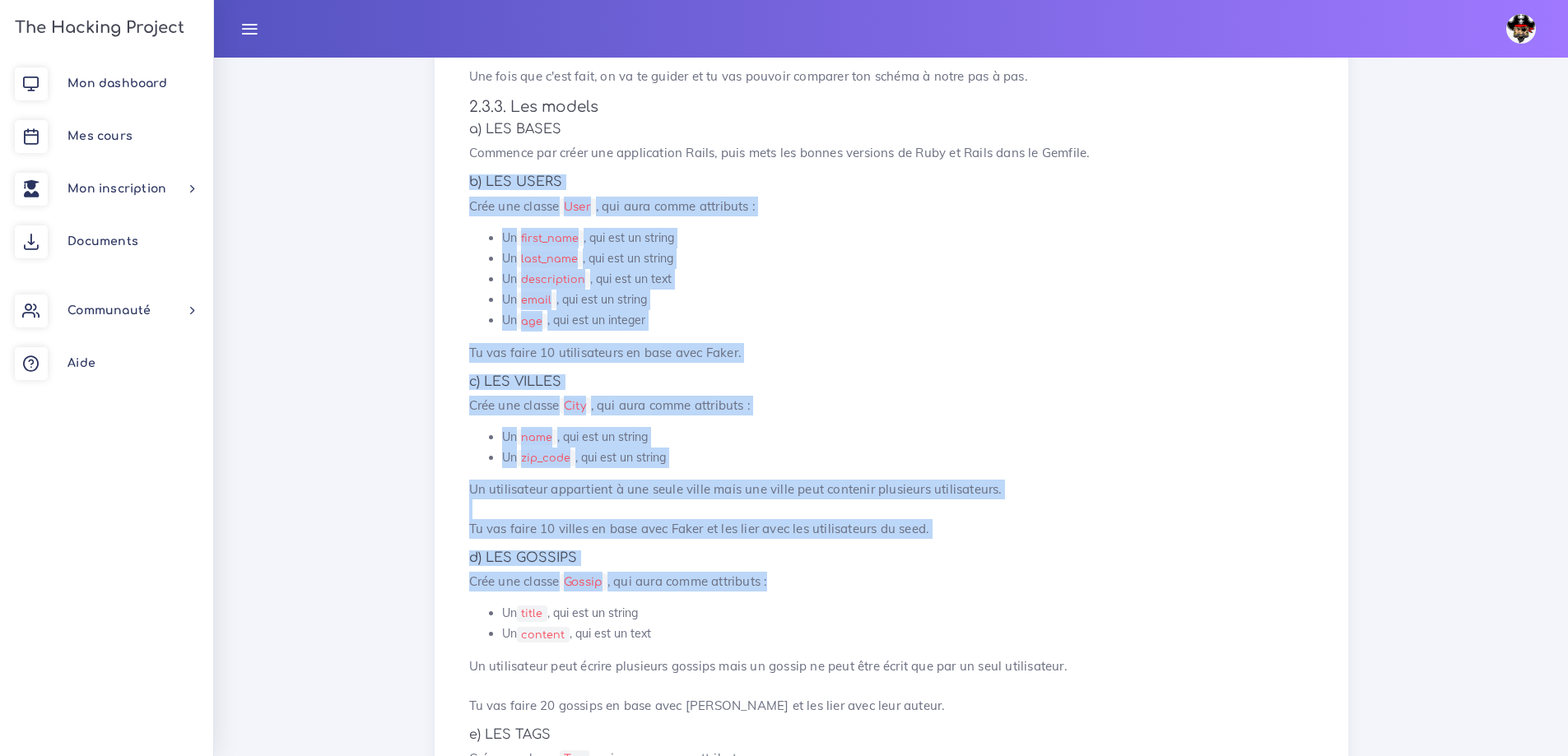
scroll to position [2386, 0]
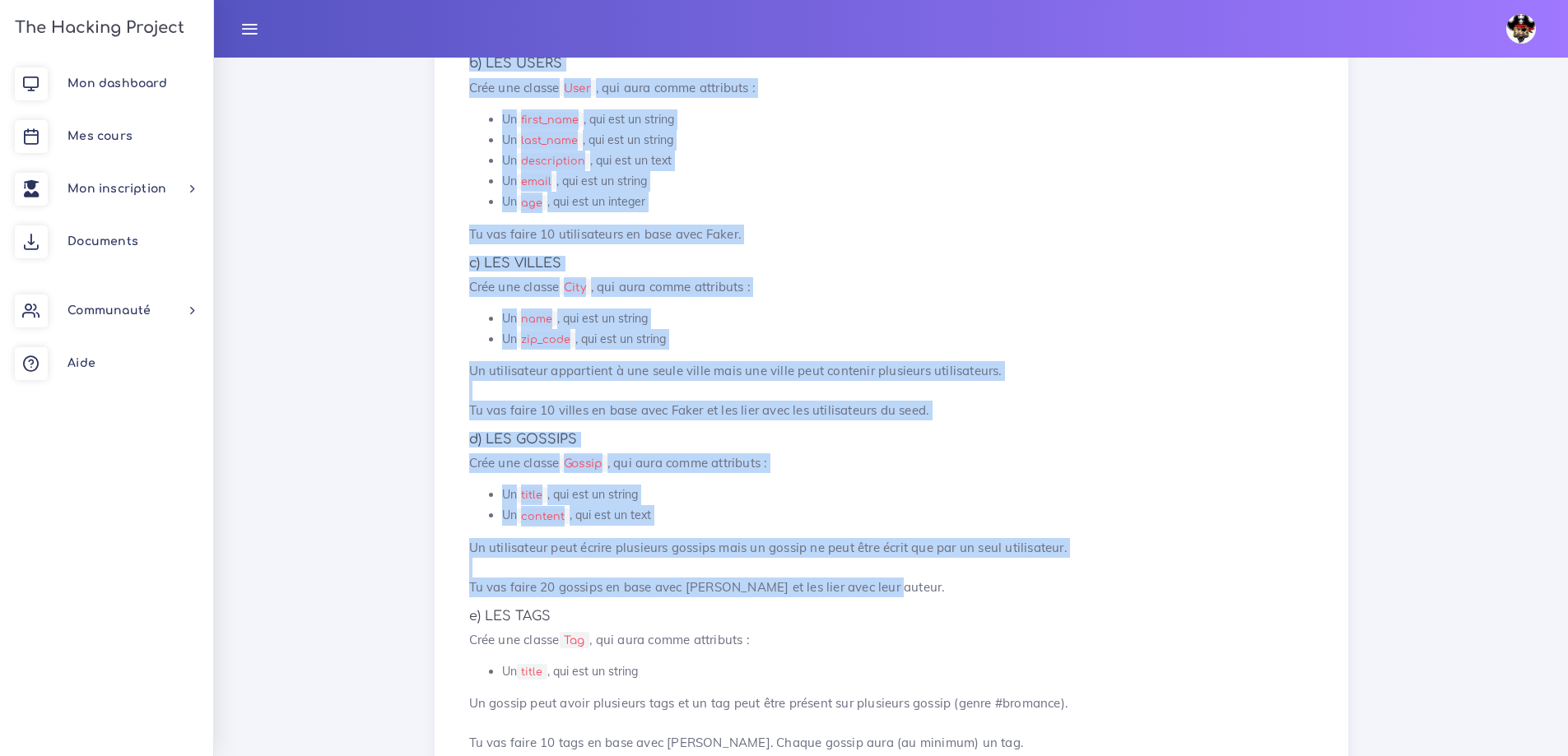
drag, startPoint x: 451, startPoint y: 309, endPoint x: 882, endPoint y: 590, distance: 514.5
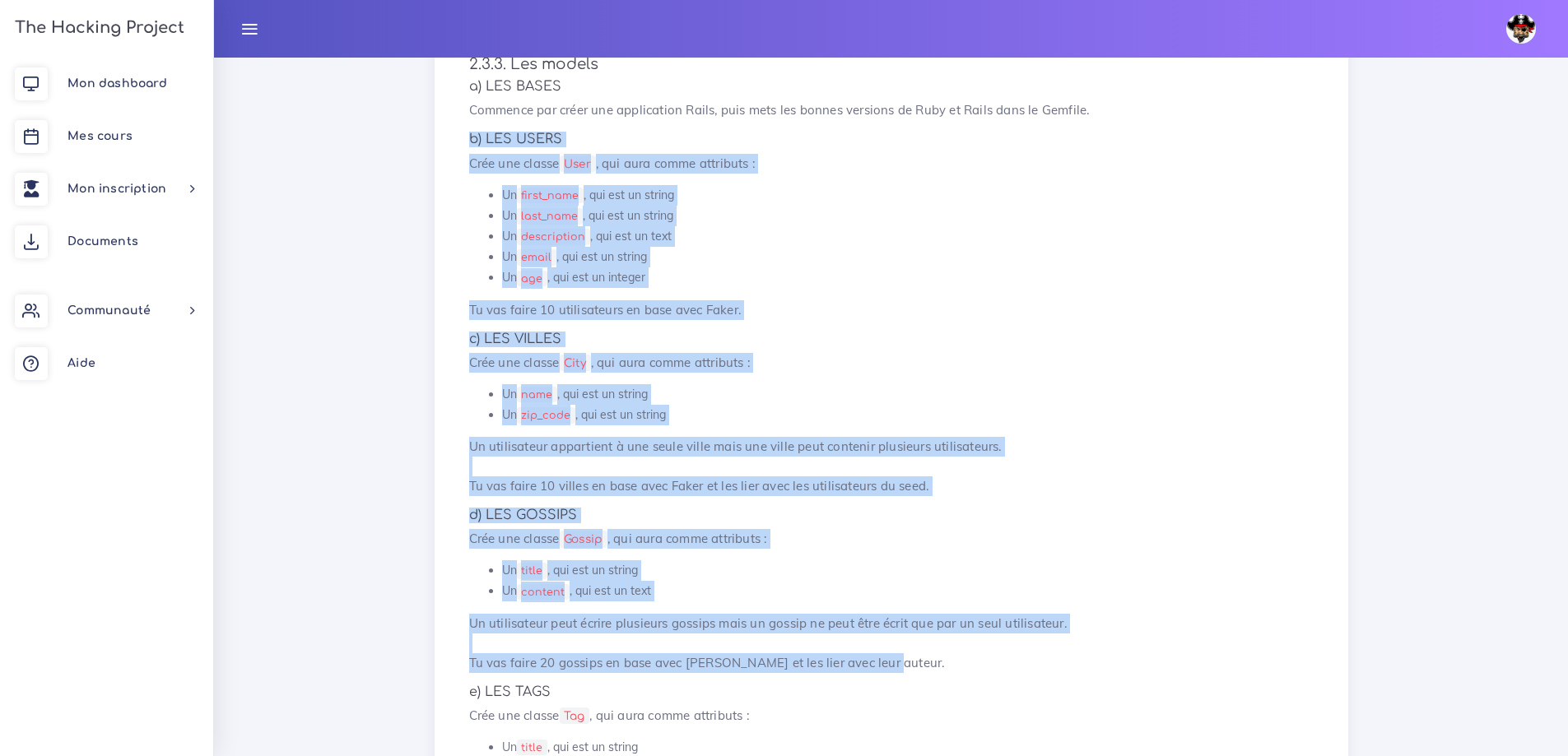
scroll to position [2201, 0]
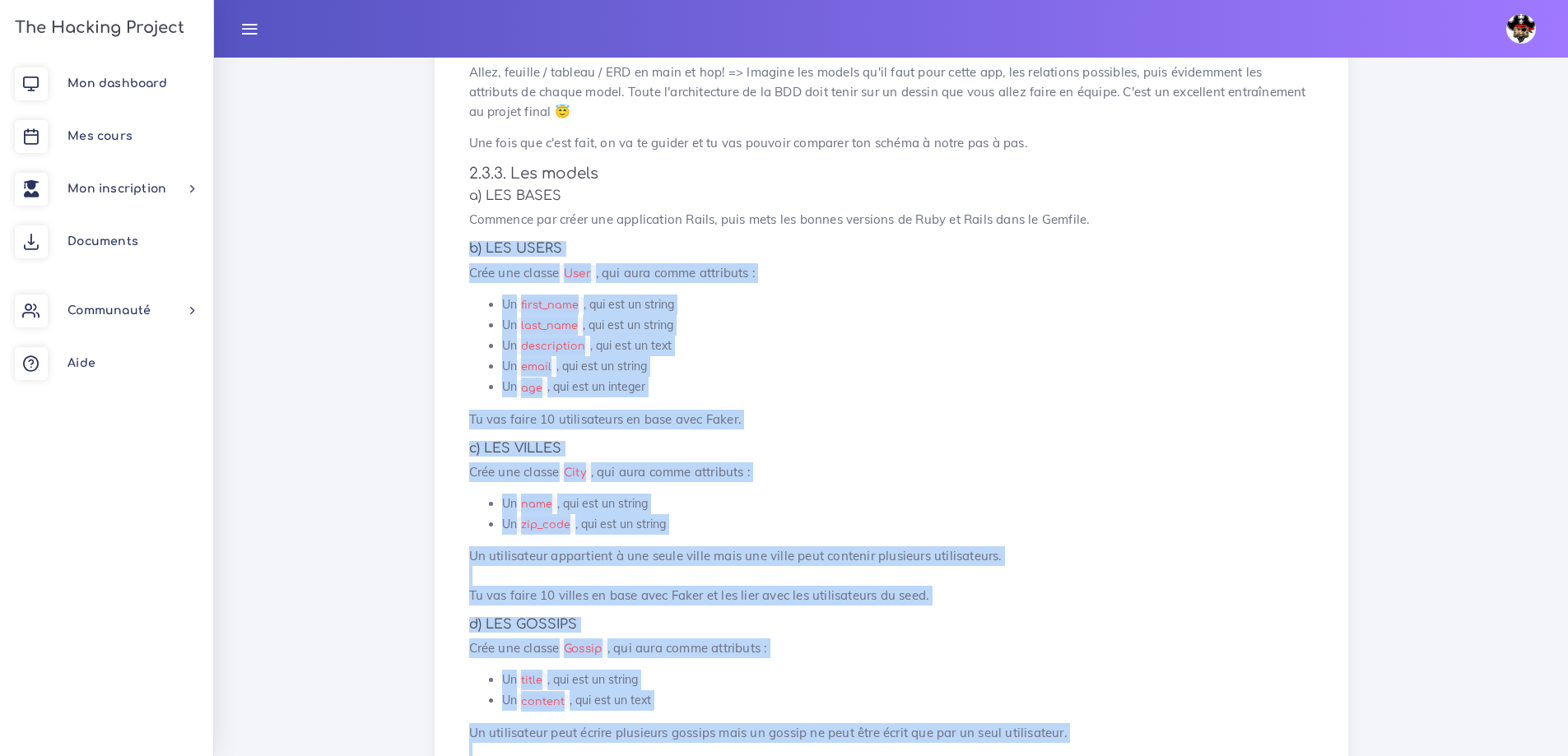
click at [858, 428] on p "Tu vas faire 10 utilisateurs en base avec Faker." at bounding box center [891, 420] width 845 height 20
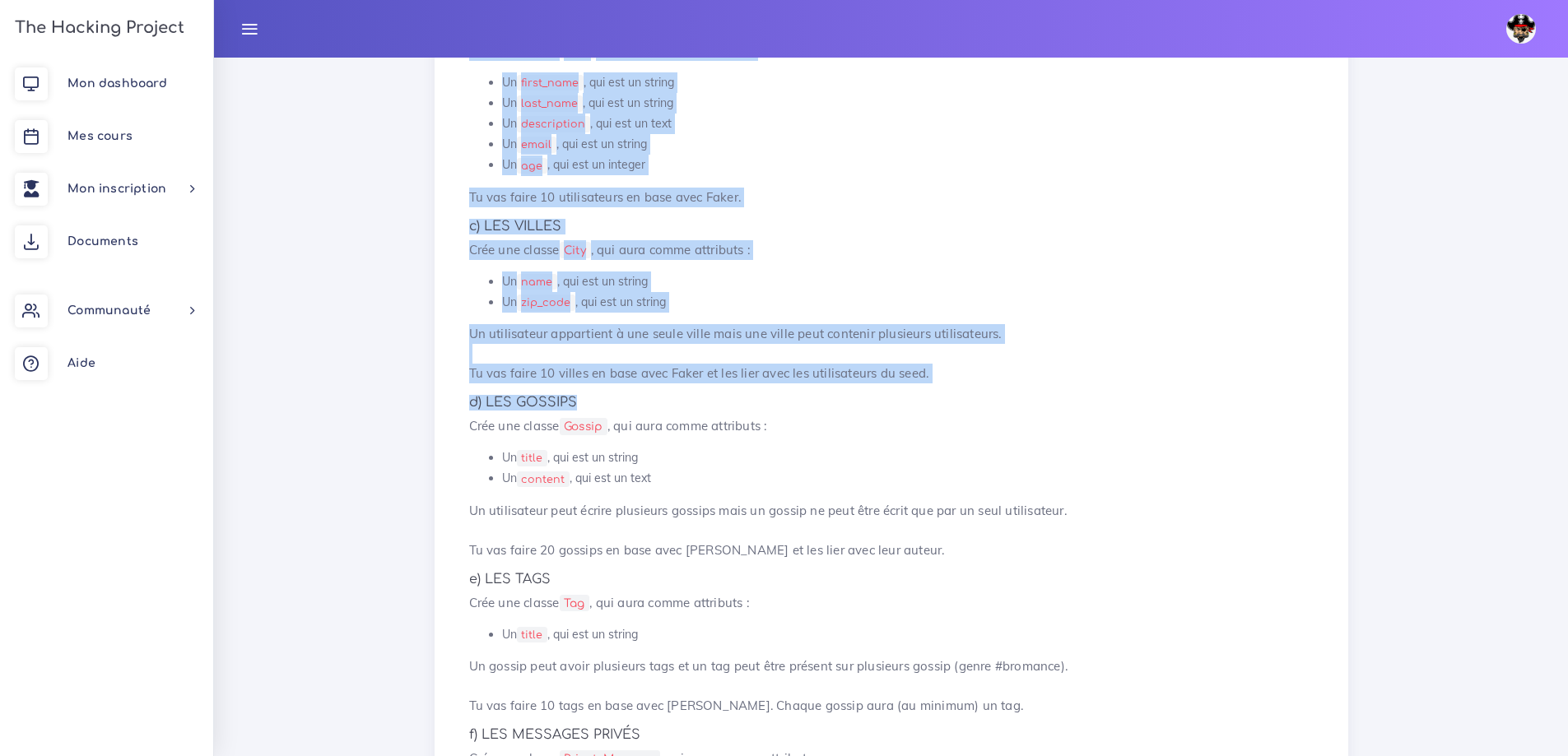
scroll to position [2530, 0]
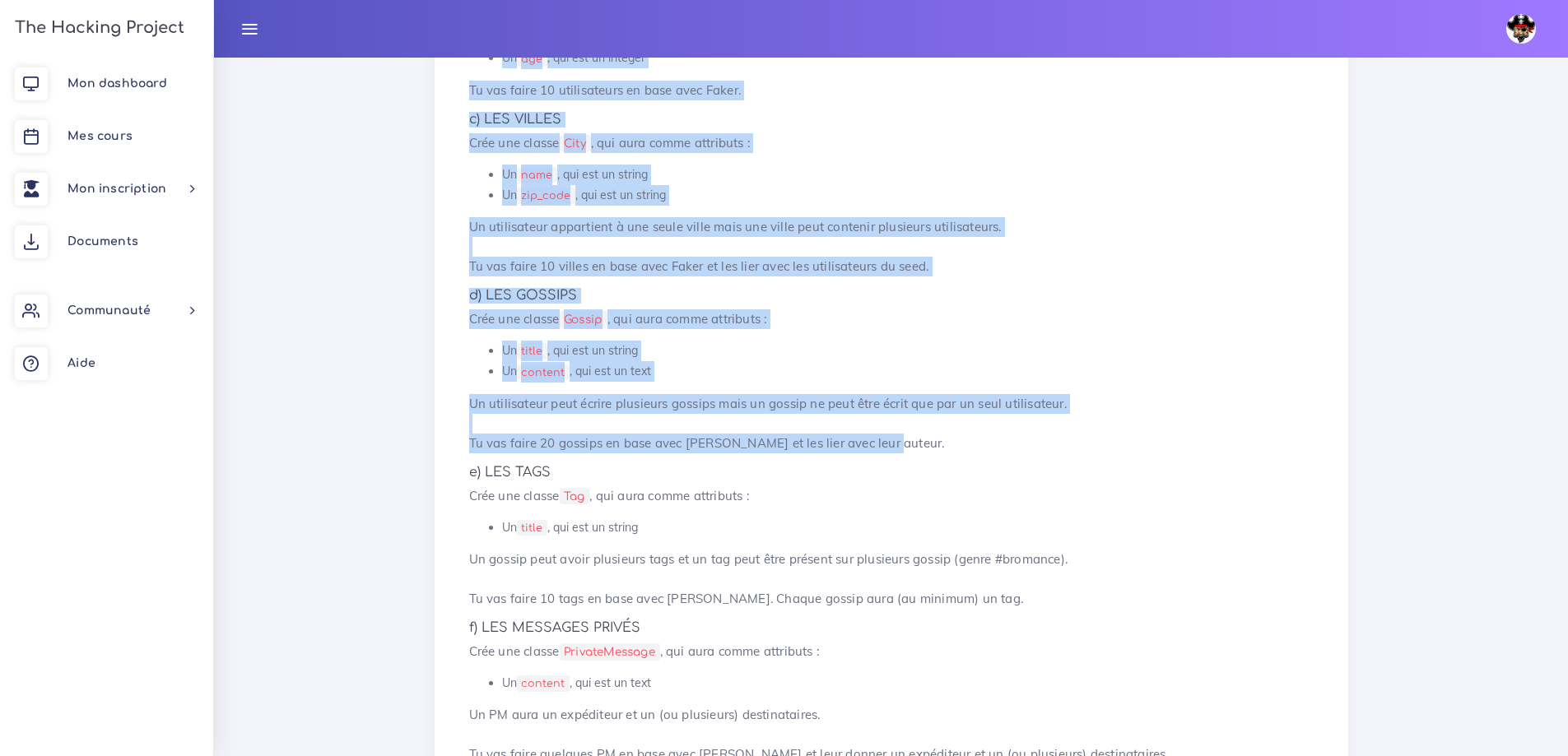
drag, startPoint x: 446, startPoint y: 237, endPoint x: 913, endPoint y: 442, distance: 510.0
copy div "b) LES USERS Crée une classe User , qui aura comme attributs : Un first_name , …"
click at [720, 431] on p "Un utilisateur peut écrire plusieurs gossips mais un gossip ne peut être écrit …" at bounding box center [891, 424] width 845 height 59
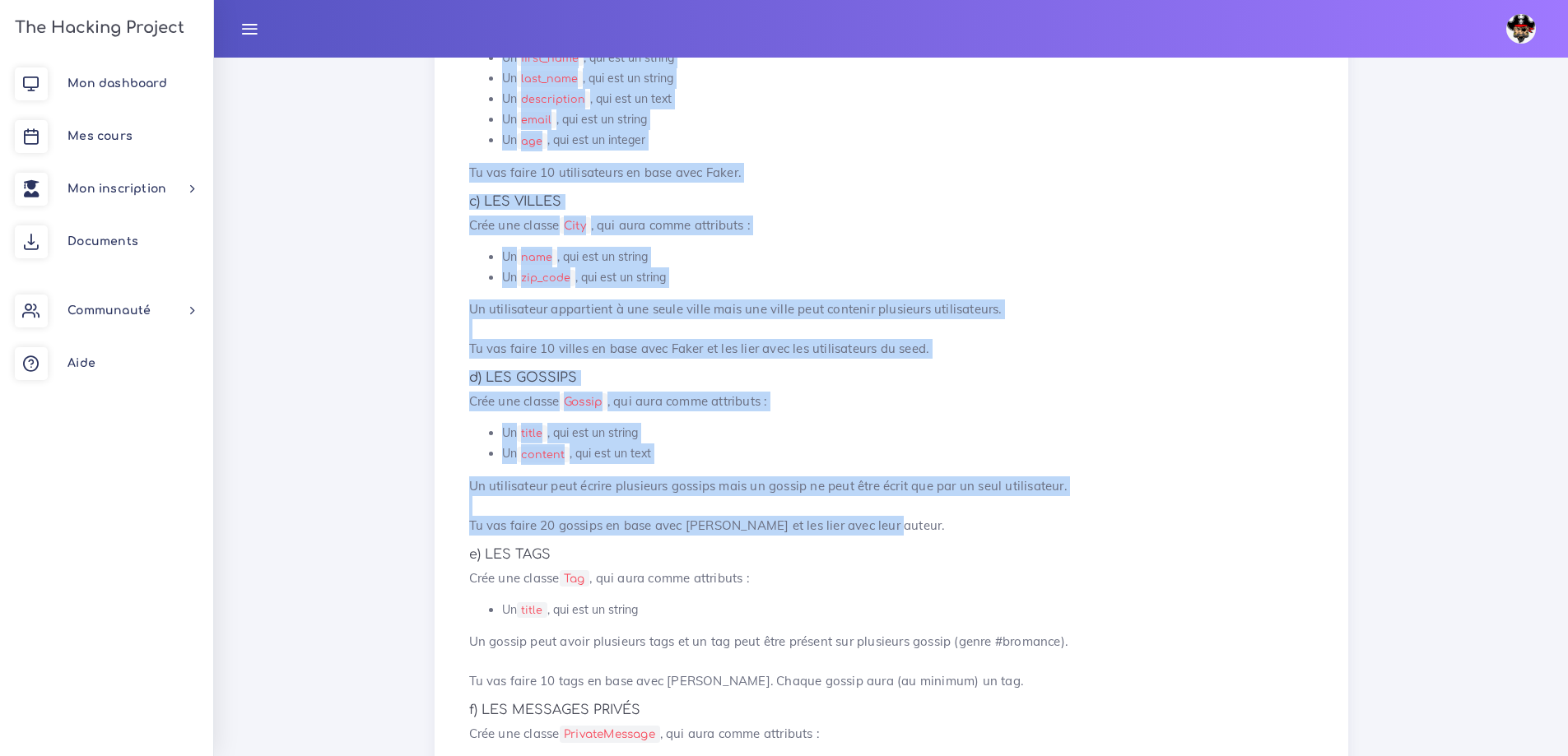
click at [724, 401] on p "Crée une classe Gossip , qui aura comme attributs :" at bounding box center [891, 401] width 845 height 20
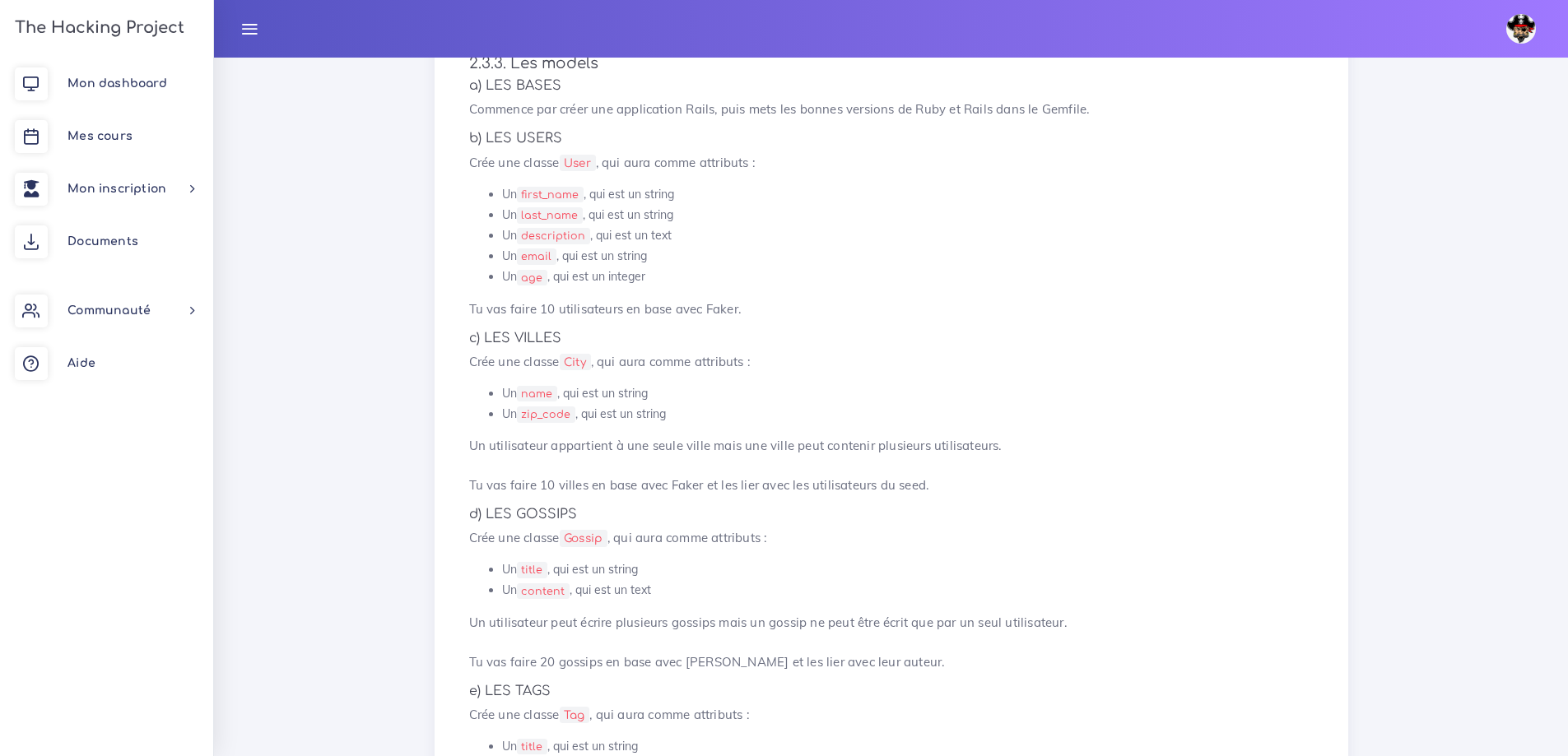
scroll to position [2284, 0]
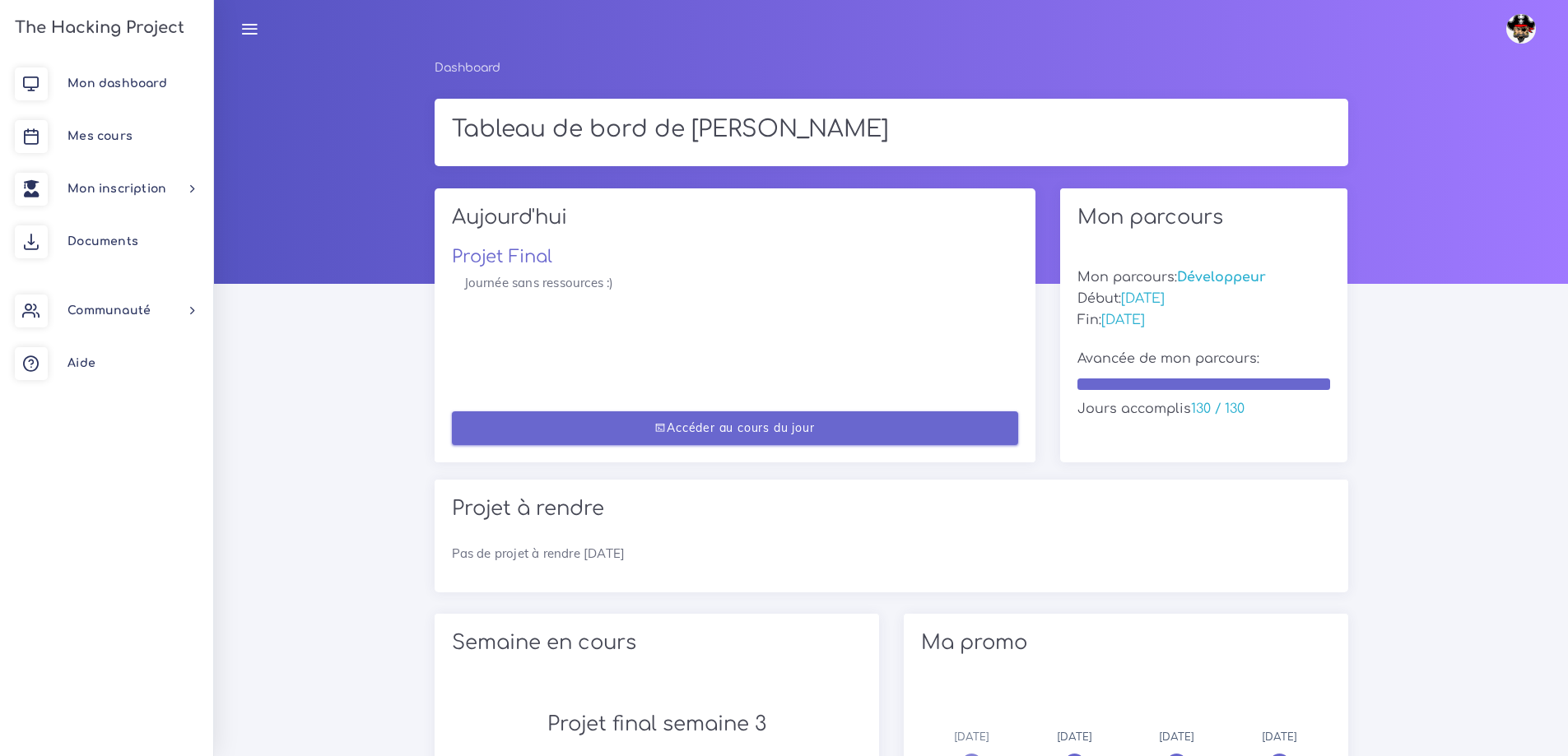
click at [750, 435] on link "Accéder au cours du jour" at bounding box center [734, 428] width 566 height 34
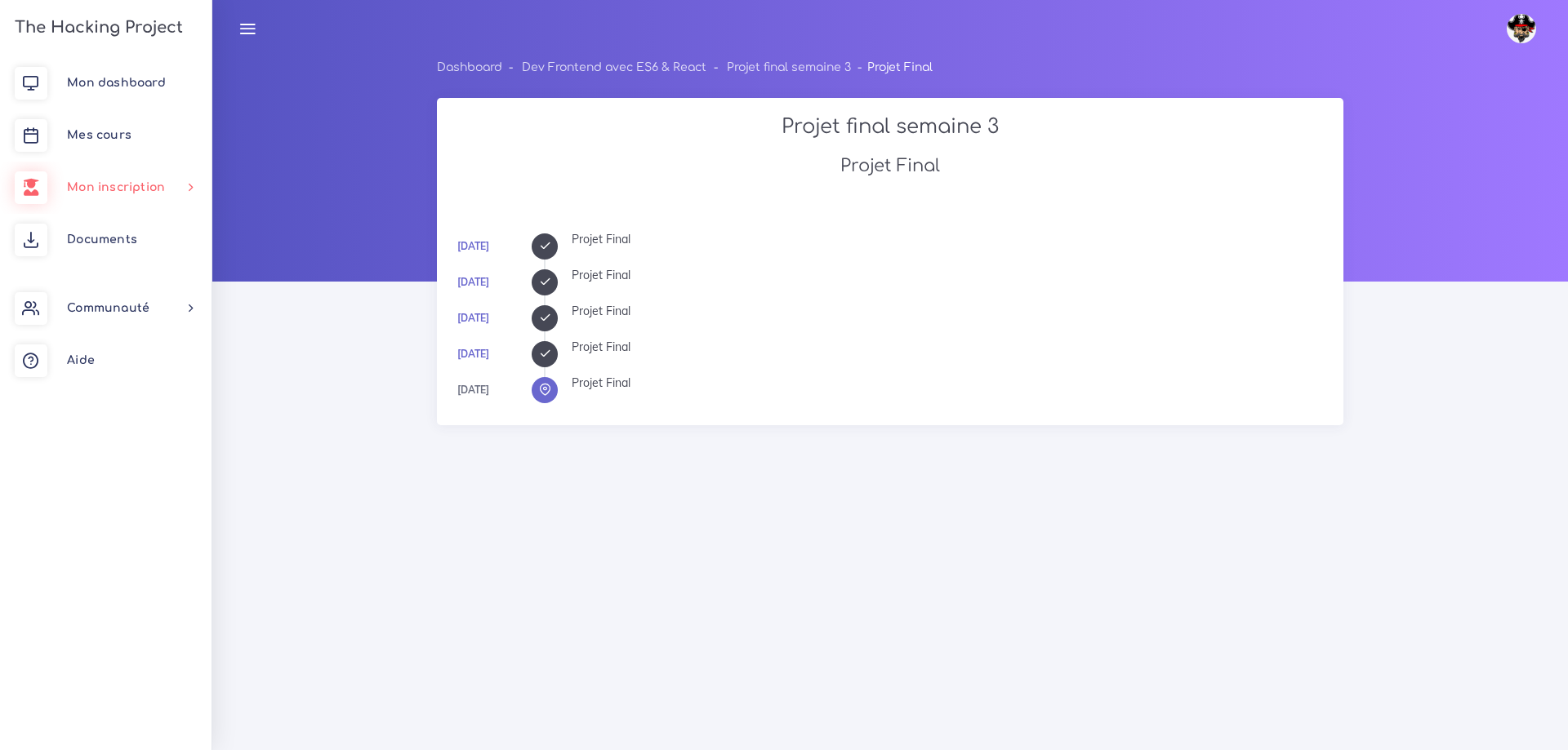
click at [123, 174] on link "Mon inscription" at bounding box center [106, 187] width 211 height 52
click at [107, 113] on link "Mes cours" at bounding box center [106, 135] width 211 height 52
click at [107, 130] on span "Mes cours" at bounding box center [99, 135] width 65 height 13
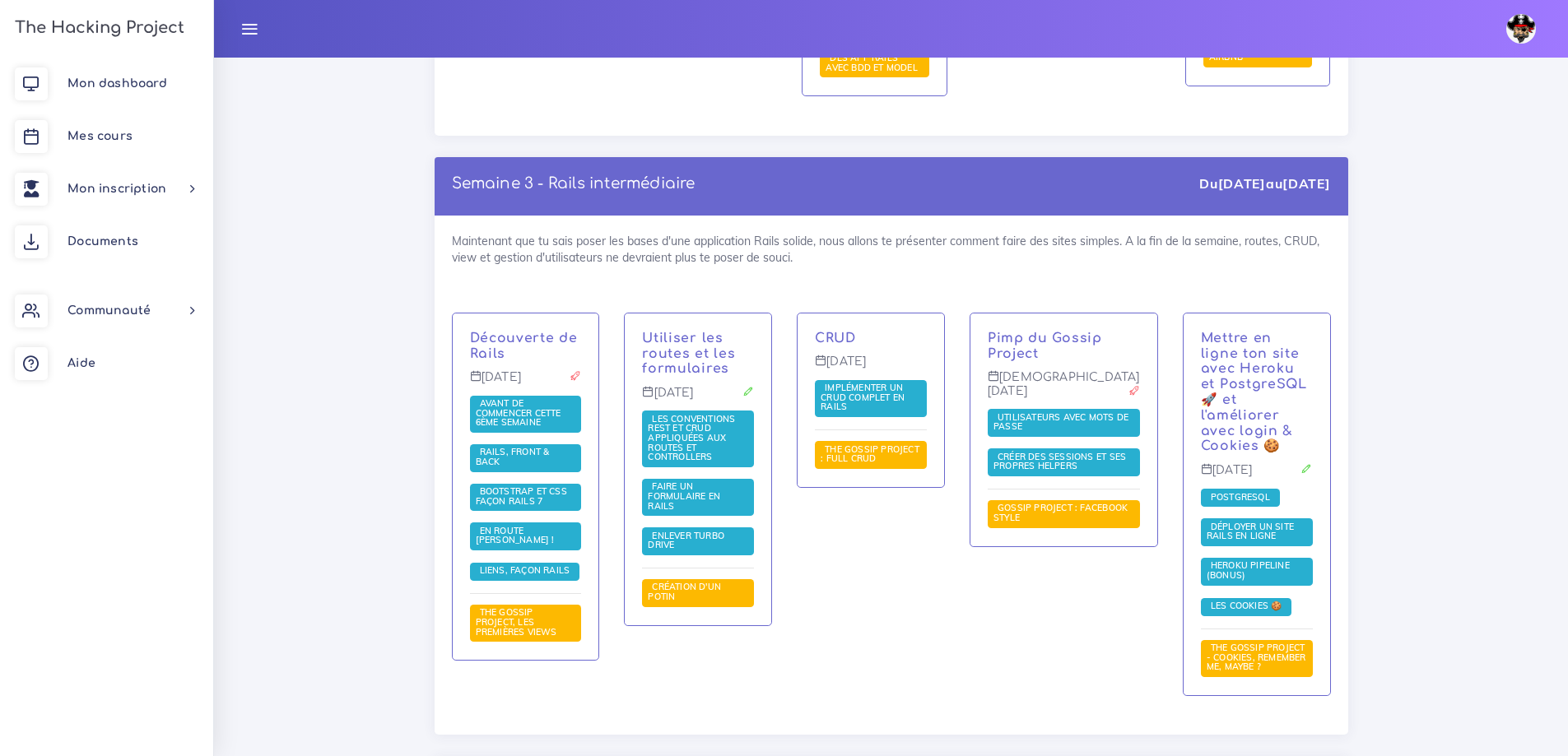
scroll to position [3292, 0]
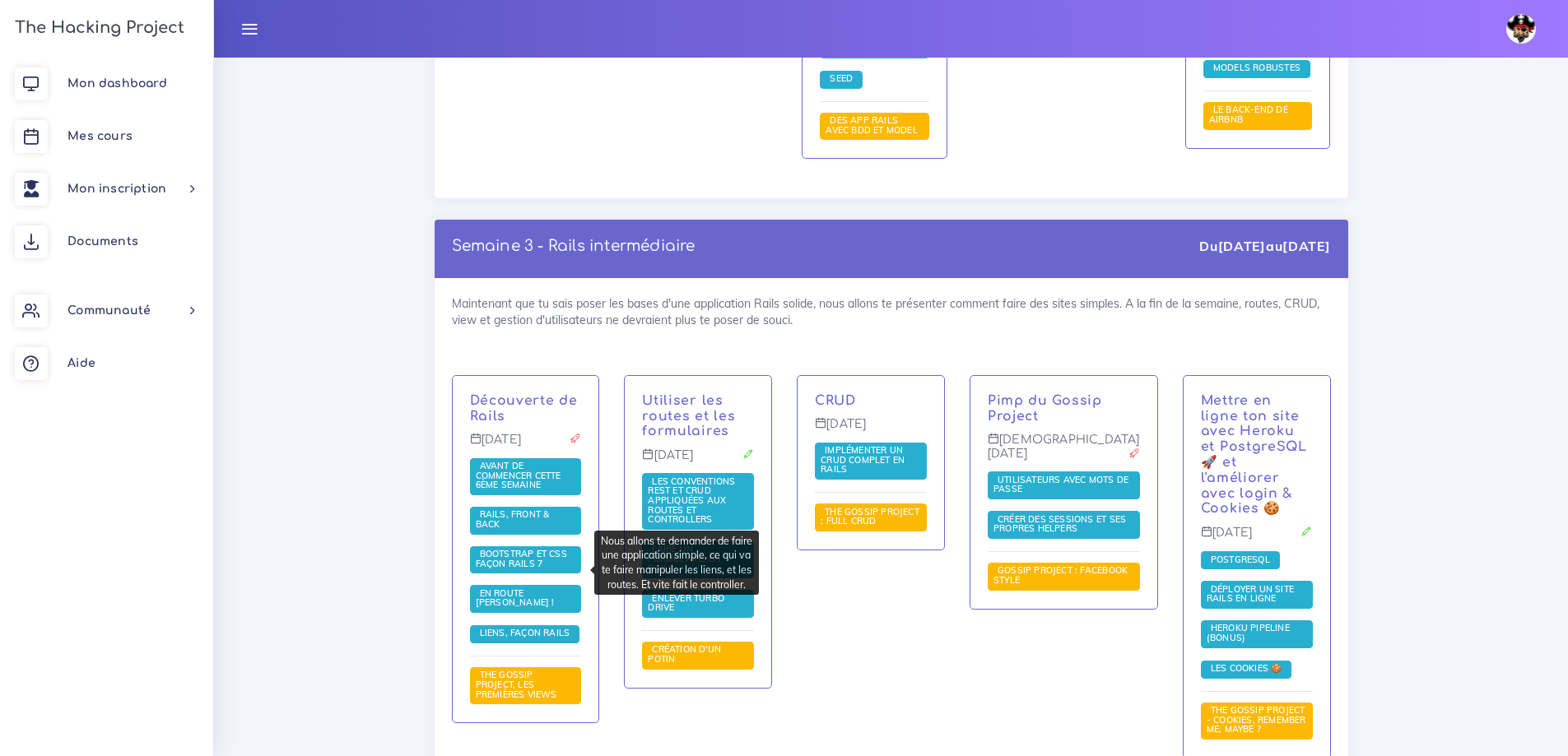
click at [536, 669] on span "The Gossip Project, les premières views" at bounding box center [518, 684] width 86 height 31
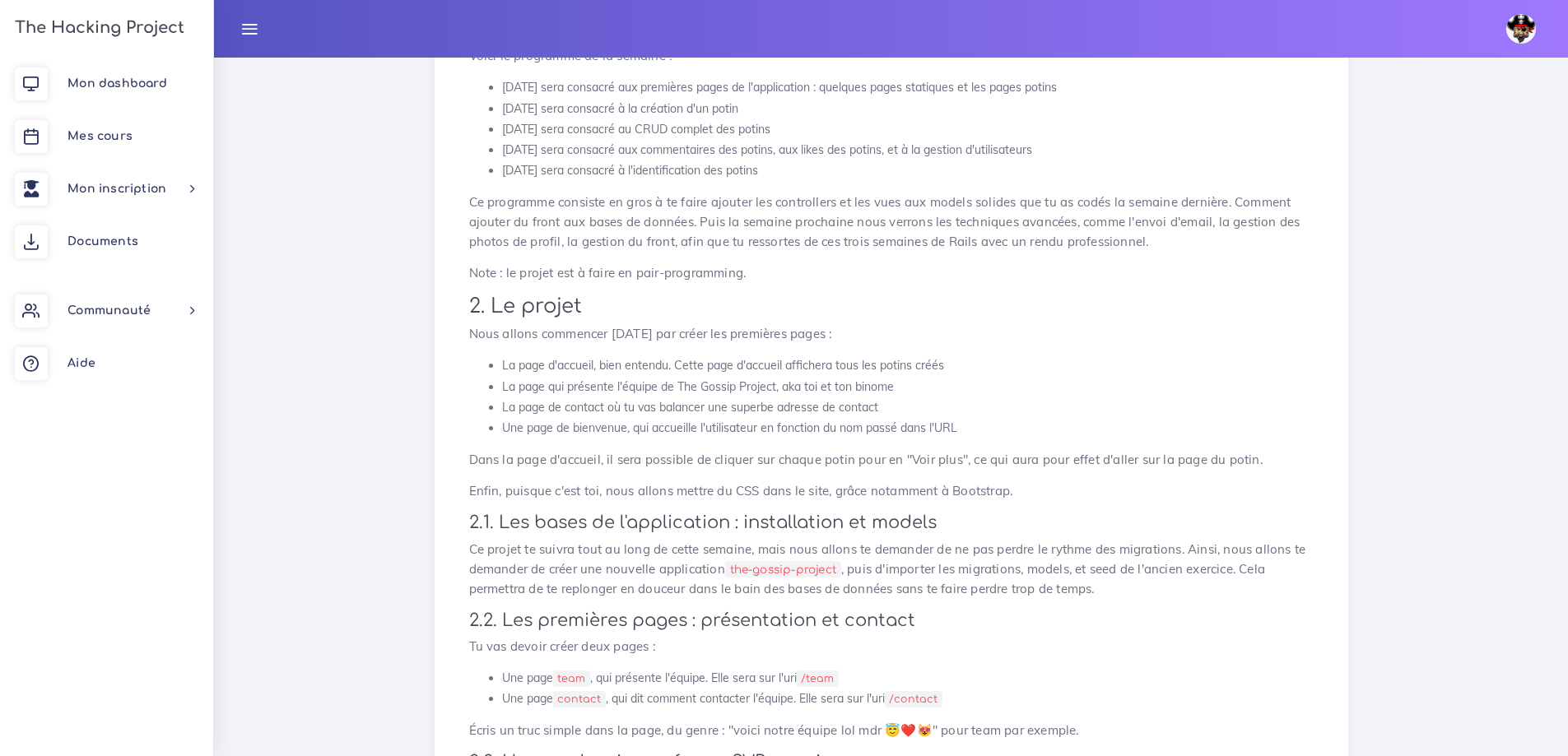
scroll to position [329, 0]
